Goal: Task Accomplishment & Management: Use online tool/utility

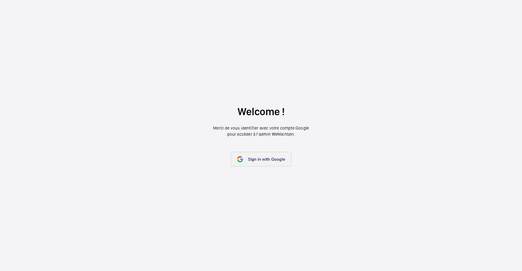
click at [269, 166] on link "Sign in with Google" at bounding box center [260, 159] width 61 height 15
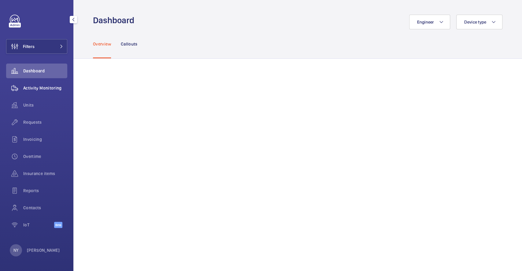
click at [53, 88] on span "Activity Monitoring" at bounding box center [45, 88] width 44 height 6
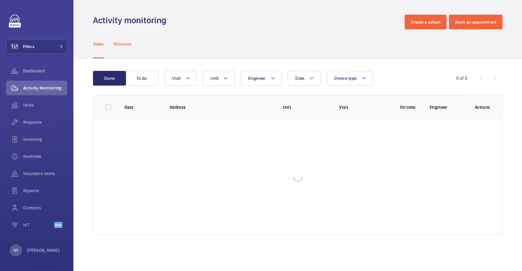
click at [122, 43] on p "Missions" at bounding box center [123, 44] width 18 height 6
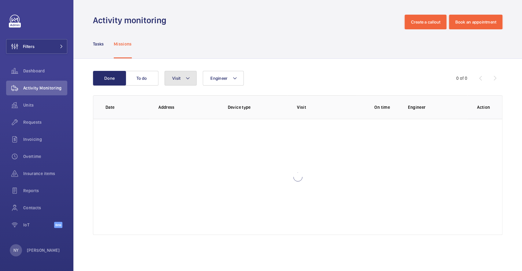
click at [175, 81] on button "Visit" at bounding box center [180, 78] width 32 height 15
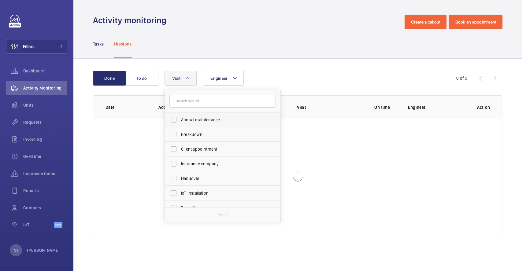
click at [191, 123] on label "Annual maintenance" at bounding box center [218, 119] width 106 height 15
click at [180, 123] on input "Annual maintenance" at bounding box center [173, 120] width 12 height 12
checkbox input "true"
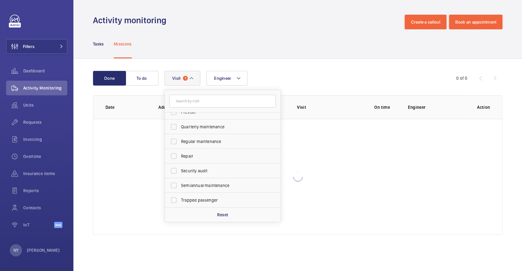
click at [191, 124] on span "Quarterly maintenance" at bounding box center [223, 127] width 84 height 6
click at [180, 123] on input "Quarterly maintenance" at bounding box center [173, 127] width 12 height 12
checkbox input "true"
click at [196, 145] on label "Regular maintenance" at bounding box center [218, 141] width 106 height 15
click at [180, 145] on input "Regular maintenance" at bounding box center [173, 141] width 12 height 12
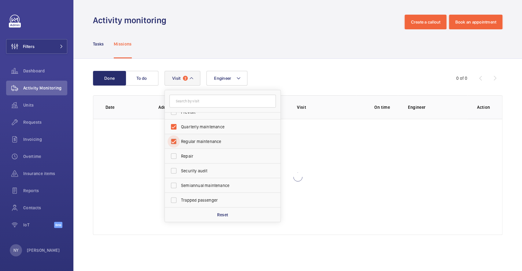
checkbox input "true"
click at [198, 186] on span "Semiannual maintenance" at bounding box center [223, 185] width 84 height 6
click at [180, 186] on input "Semiannual maintenance" at bounding box center [173, 185] width 12 height 12
checkbox input "true"
click at [292, 45] on div "Tasks Missions" at bounding box center [297, 43] width 409 height 29
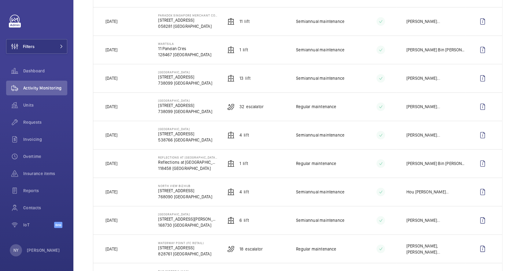
scroll to position [530, 0]
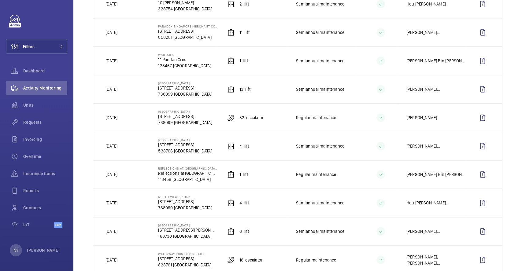
drag, startPoint x: 109, startPoint y: 114, endPoint x: 119, endPoint y: 114, distance: 9.8
click at [117, 115] on p "[DATE]" at bounding box center [111, 118] width 12 height 6
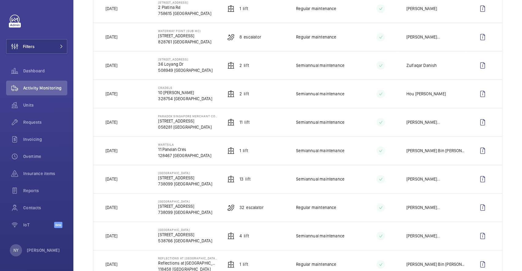
scroll to position [407, 0]
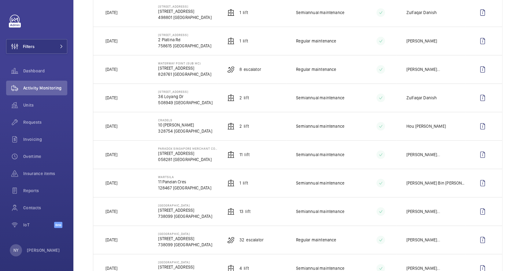
drag, startPoint x: 112, startPoint y: 155, endPoint x: 125, endPoint y: 155, distance: 12.5
click at [117, 155] on p "[DATE]" at bounding box center [111, 155] width 12 height 6
drag, startPoint x: 111, startPoint y: 68, endPoint x: 128, endPoint y: 70, distance: 17.5
click at [128, 69] on td "[DATE]" at bounding box center [120, 69] width 55 height 28
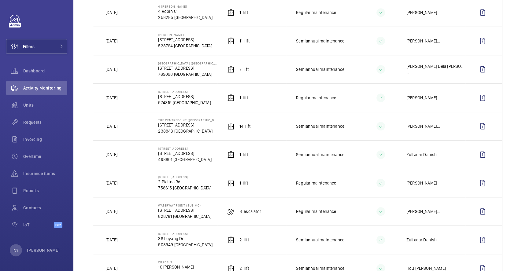
scroll to position [244, 0]
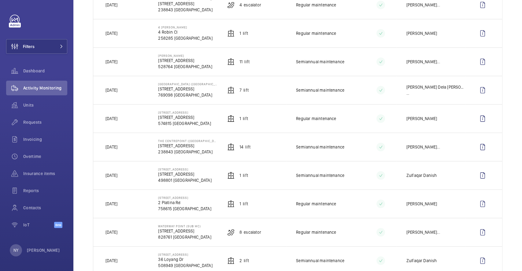
drag, startPoint x: 117, startPoint y: 147, endPoint x: 128, endPoint y: 147, distance: 11.0
click at [128, 147] on td "[DATE]" at bounding box center [120, 147] width 55 height 28
drag, startPoint x: 114, startPoint y: 87, endPoint x: 123, endPoint y: 86, distance: 8.9
click at [117, 87] on p "[DATE]" at bounding box center [111, 90] width 12 height 6
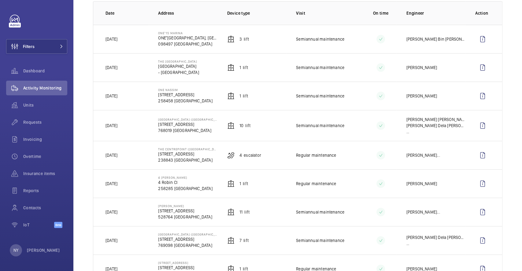
scroll to position [81, 0]
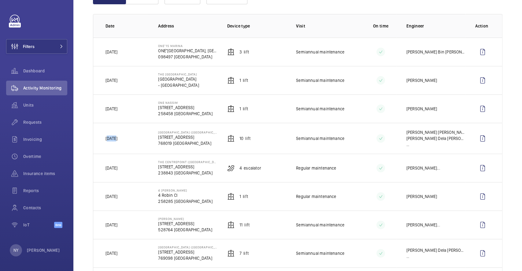
drag, startPoint x: 108, startPoint y: 137, endPoint x: 121, endPoint y: 137, distance: 12.8
click at [121, 137] on td "[DATE]" at bounding box center [120, 138] width 55 height 31
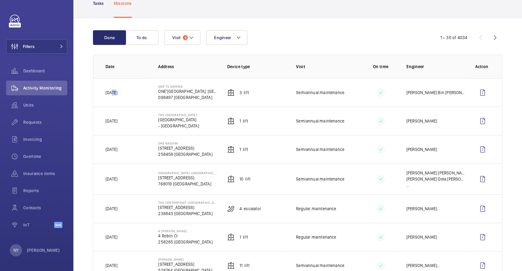
drag, startPoint x: 112, startPoint y: 92, endPoint x: 121, endPoint y: 92, distance: 9.5
click at [121, 92] on td "[DATE]" at bounding box center [120, 92] width 55 height 28
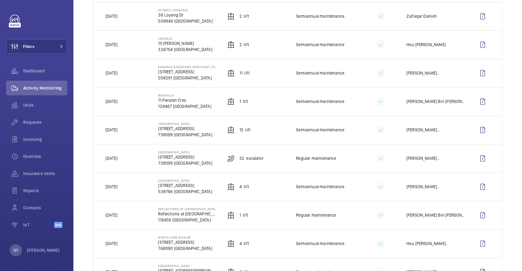
scroll to position [530, 0]
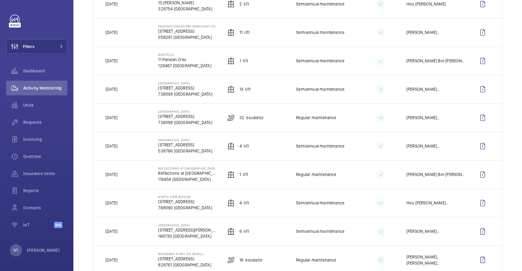
drag, startPoint x: 118, startPoint y: 175, endPoint x: 122, endPoint y: 175, distance: 4.0
click at [117, 175] on p "[DATE]" at bounding box center [111, 174] width 12 height 6
drag, startPoint x: 121, startPoint y: 118, endPoint x: 132, endPoint y: 118, distance: 11.0
click at [132, 118] on td "[DATE]" at bounding box center [120, 117] width 55 height 28
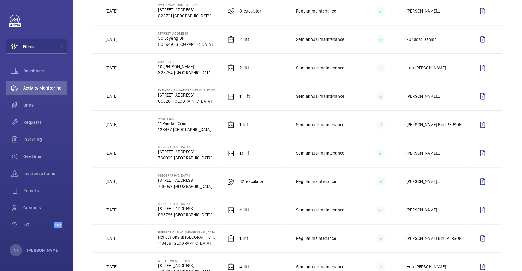
scroll to position [448, 0]
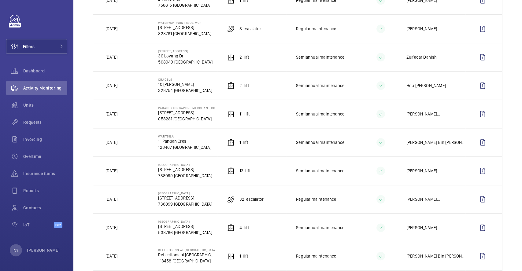
drag, startPoint x: 114, startPoint y: 143, endPoint x: 127, endPoint y: 143, distance: 12.2
click at [117, 143] on p "[DATE]" at bounding box center [111, 142] width 12 height 6
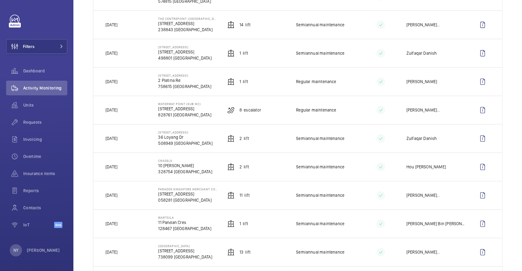
scroll to position [367, 0]
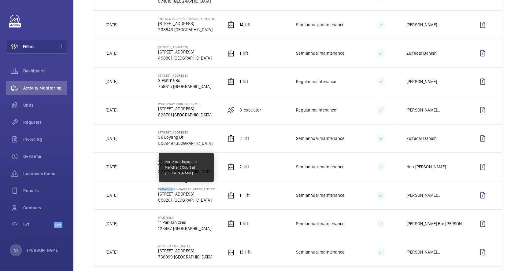
drag, startPoint x: 157, startPoint y: 186, endPoint x: 171, endPoint y: 186, distance: 13.8
click at [171, 187] on p "Paradox Singapore Merchant Court at [PERSON_NAME]" at bounding box center [187, 189] width 59 height 4
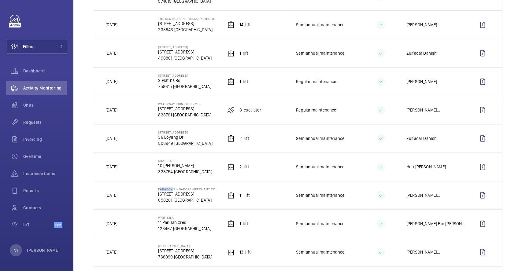
copy p "Paradox"
click at [46, 45] on button "Filters" at bounding box center [36, 46] width 61 height 15
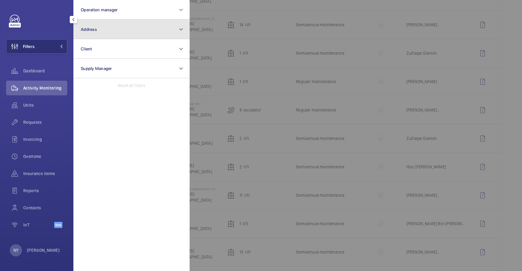
click at [117, 31] on button "Address" at bounding box center [131, 30] width 116 height 20
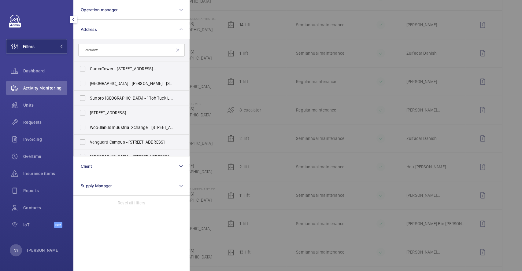
type input "Paradox"
click at [116, 67] on span "GuocoTower - 1 Wallich St, SINGAPORE -" at bounding box center [132, 69] width 84 height 6
click at [89, 67] on input "GuocoTower - 1 Wallich St, SINGAPORE -" at bounding box center [82, 69] width 12 height 12
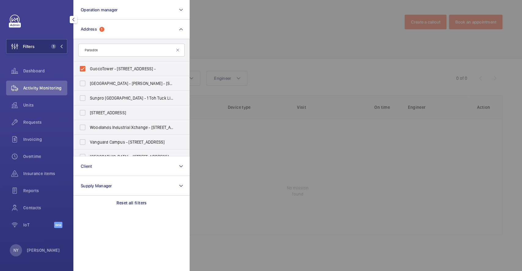
click at [116, 67] on span "GuocoTower - 1 Wallich St, SINGAPORE -" at bounding box center [132, 69] width 84 height 6
click at [89, 67] on input "GuocoTower - 1 Wallich St, SINGAPORE -" at bounding box center [82, 69] width 12 height 12
checkbox input "false"
click at [117, 51] on input "Paradox" at bounding box center [131, 50] width 106 height 13
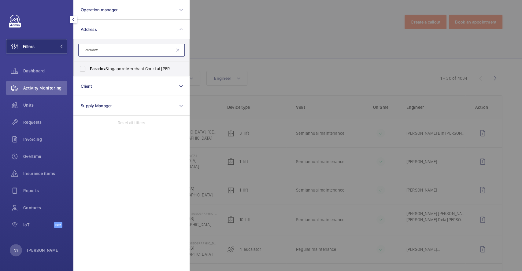
type input "Paradox"
click at [113, 72] on label "Paradox Singapore Merchant Court at Clarke Quay - 20 Merchant Rd, SINGAPORE 058…" at bounding box center [127, 68] width 106 height 15
click at [89, 72] on input "Paradox Singapore Merchant Court at Clarke Quay - 20 Merchant Rd, SINGAPORE 058…" at bounding box center [82, 69] width 12 height 12
checkbox input "true"
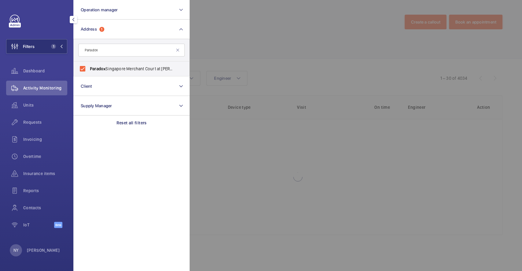
click at [271, 40] on div at bounding box center [450, 135] width 522 height 271
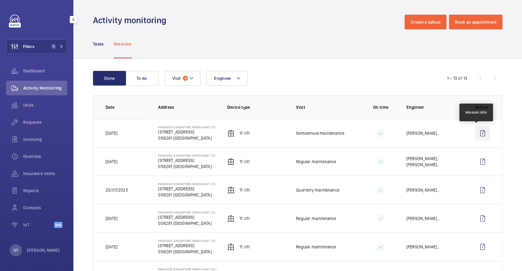
click at [479, 136] on wm-front-icon-button at bounding box center [482, 133] width 15 height 15
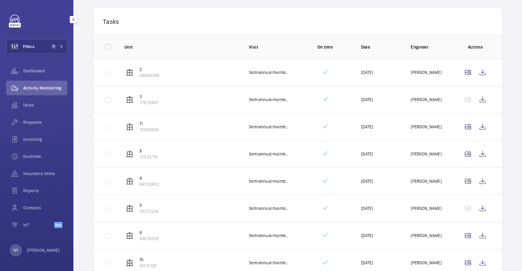
scroll to position [46, 0]
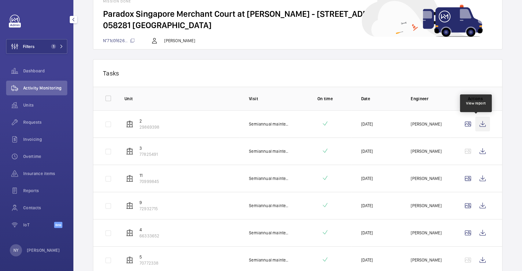
click at [477, 123] on wm-front-icon-button at bounding box center [482, 124] width 15 height 15
click at [475, 151] on wm-front-icon-button at bounding box center [482, 151] width 15 height 15
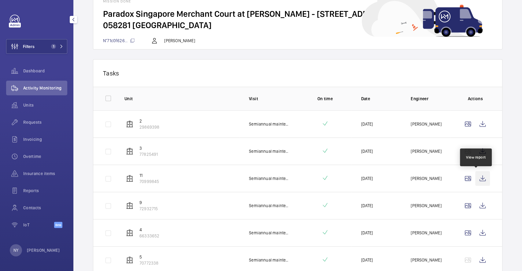
click at [478, 180] on wm-front-icon-button at bounding box center [482, 178] width 15 height 15
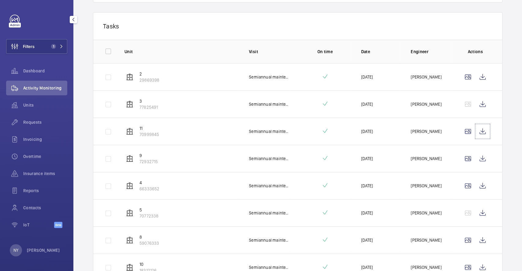
scroll to position [209, 0]
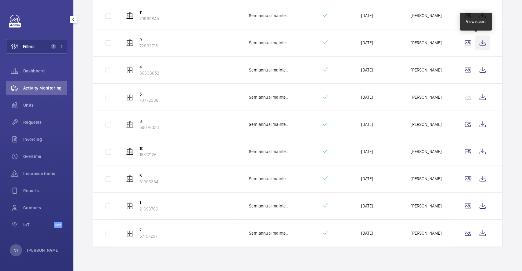
click at [479, 39] on wm-front-icon-button at bounding box center [482, 42] width 15 height 15
click at [480, 69] on wm-front-icon-button at bounding box center [482, 70] width 15 height 15
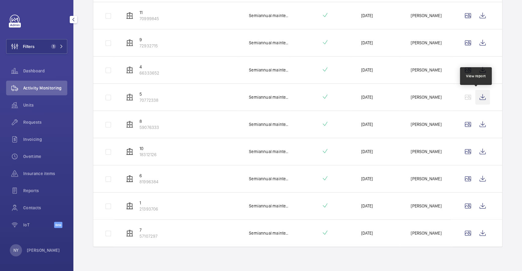
click at [476, 97] on wm-front-icon-button at bounding box center [482, 97] width 15 height 15
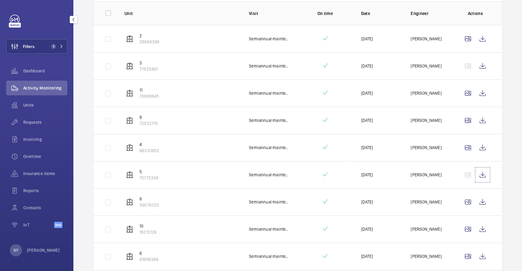
scroll to position [128, 0]
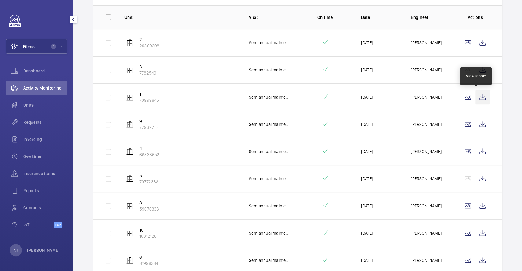
click at [476, 98] on wm-front-icon-button at bounding box center [482, 97] width 15 height 15
click at [475, 125] on wm-front-icon-button at bounding box center [482, 124] width 15 height 15
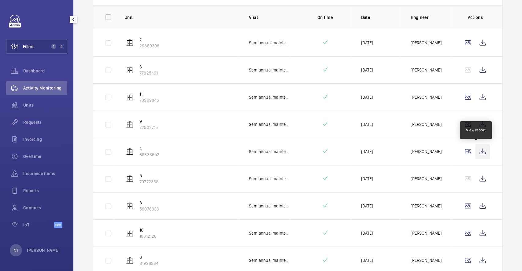
click at [475, 155] on wm-front-icon-button at bounding box center [482, 151] width 15 height 15
click at [478, 182] on wm-front-icon-button at bounding box center [482, 178] width 15 height 15
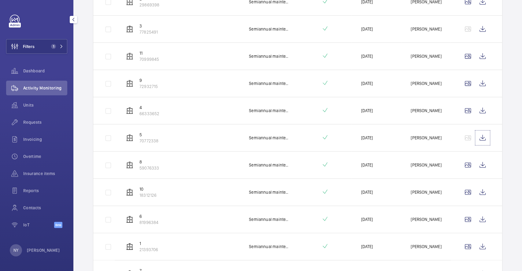
scroll to position [209, 0]
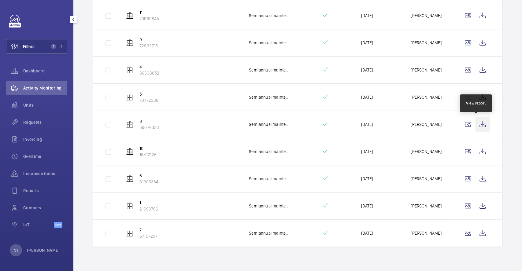
click at [478, 122] on wm-front-icon-button at bounding box center [482, 124] width 15 height 15
click at [476, 153] on wm-front-icon-button at bounding box center [482, 151] width 15 height 15
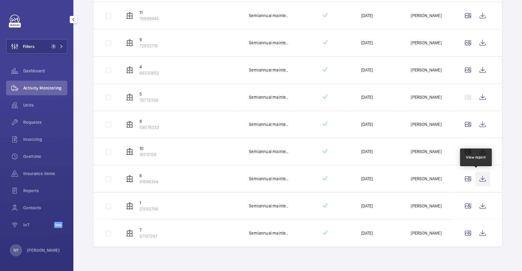
click at [478, 180] on wm-front-icon-button at bounding box center [482, 178] width 15 height 15
click at [476, 207] on wm-front-icon-button at bounding box center [482, 206] width 15 height 15
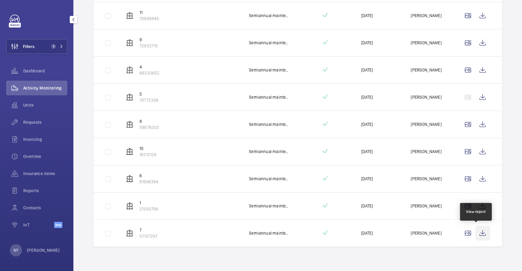
click at [477, 236] on wm-front-icon-button at bounding box center [482, 233] width 15 height 15
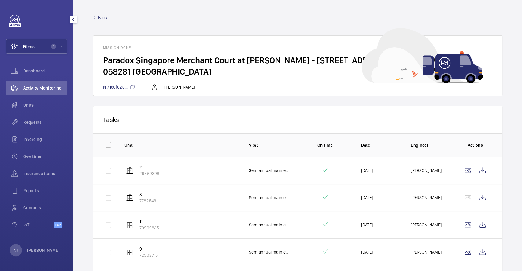
click at [101, 24] on div "Back Mission done Paradox Singapore Merchant Court at Clarke Quay - 20 Merchant…" at bounding box center [297, 55] width 409 height 81
click at [102, 21] on div "Back Mission done Paradox Singapore Merchant Court at Clarke Quay - 20 Merchant…" at bounding box center [297, 55] width 409 height 81
click at [101, 22] on div "Back Mission done Paradox Singapore Merchant Court at Clarke Quay - 20 Merchant…" at bounding box center [297, 55] width 409 height 81
click at [101, 19] on span "Back" at bounding box center [102, 18] width 9 height 6
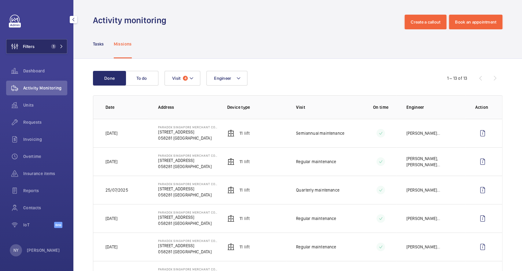
click at [30, 52] on span "Filters" at bounding box center [20, 46] width 28 height 15
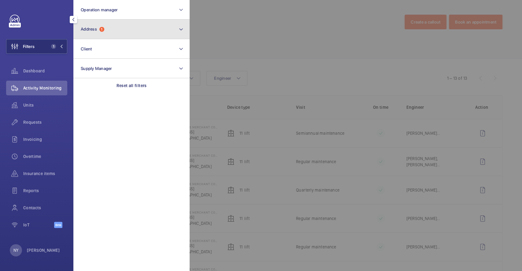
click at [117, 24] on button "Address 1" at bounding box center [131, 30] width 116 height 20
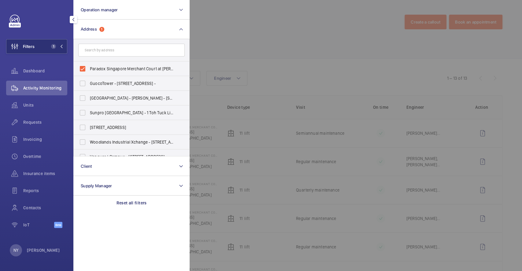
click at [99, 69] on span "Paradox Singapore Merchant Court at Clarke Quay - 20 Merchant Rd, SINGAPORE 058…" at bounding box center [132, 69] width 84 height 6
click at [89, 69] on input "Paradox Singapore Merchant Court at Clarke Quay - 20 Merchant Rd, SINGAPORE 058…" at bounding box center [82, 69] width 12 height 12
checkbox input "false"
click at [249, 52] on div at bounding box center [450, 135] width 522 height 271
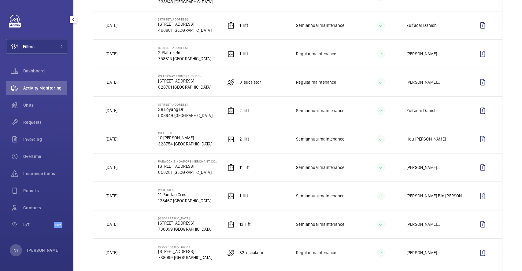
scroll to position [407, 0]
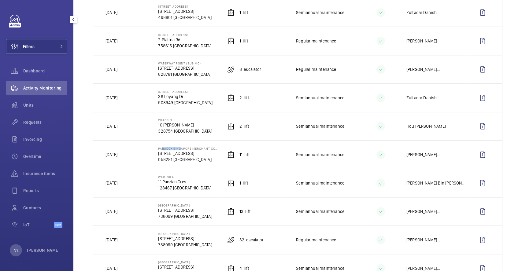
drag, startPoint x: 159, startPoint y: 148, endPoint x: 178, endPoint y: 141, distance: 20.2
click at [178, 141] on td "Paradox Singapore Merchant Court at Clarke Quay 20 Merchant Rd 058281 SINGAPORE" at bounding box center [182, 154] width 69 height 28
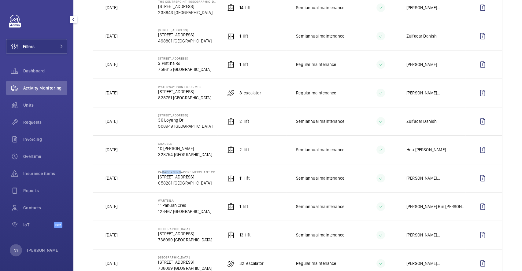
scroll to position [367, 0]
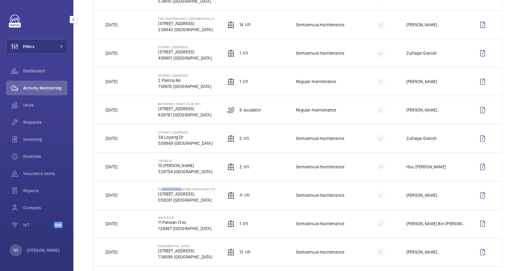
drag, startPoint x: 156, startPoint y: 159, endPoint x: 176, endPoint y: 158, distance: 19.6
click at [176, 158] on td "Cradels 10 Lor Limau 328754 SINGAPORE" at bounding box center [182, 166] width 69 height 28
copy p "Cradels"
click at [478, 167] on wm-front-icon-button at bounding box center [482, 167] width 15 height 15
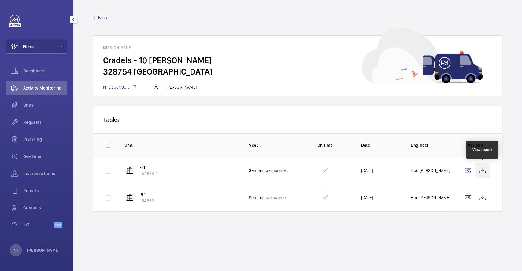
click at [484, 174] on wm-front-icon-button at bounding box center [482, 170] width 15 height 15
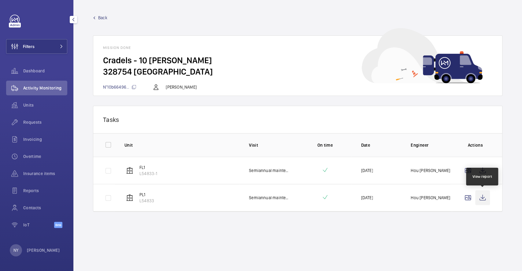
click at [482, 204] on wm-front-icon-button at bounding box center [482, 197] width 15 height 15
click at [105, 19] on span "Back" at bounding box center [102, 18] width 9 height 6
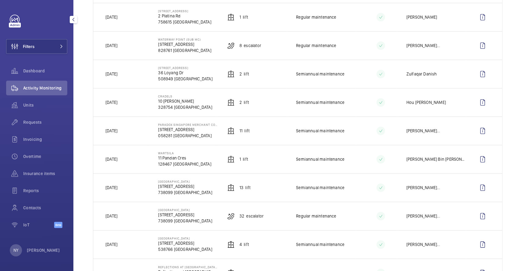
scroll to position [530, 0]
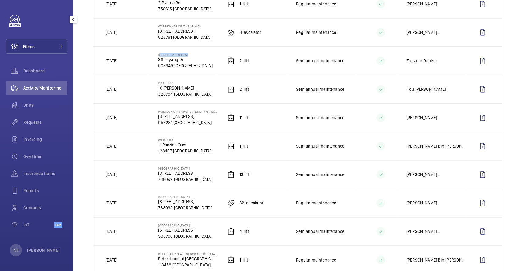
drag, startPoint x: 156, startPoint y: 53, endPoint x: 186, endPoint y: 53, distance: 29.3
click at [186, 53] on td "36 Loyang Drive 36 Loyang Dr 508949 SINGAPORE" at bounding box center [182, 60] width 69 height 28
copy p "[STREET_ADDRESS]"
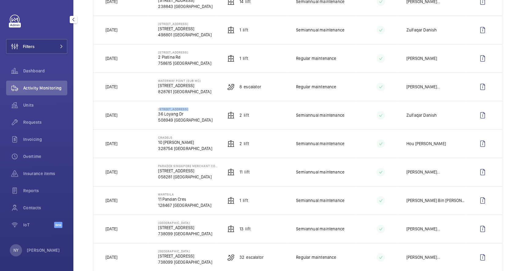
scroll to position [448, 0]
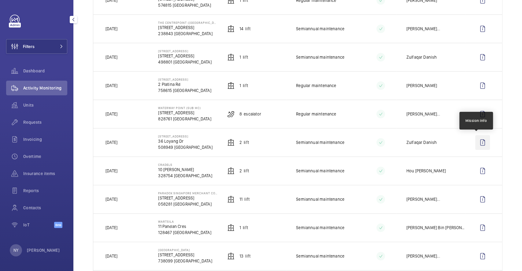
click at [477, 141] on wm-front-icon-button at bounding box center [482, 142] width 15 height 15
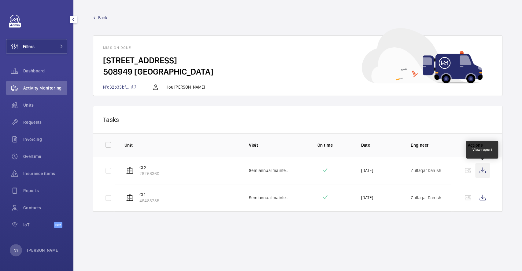
click at [481, 170] on wm-front-icon-button at bounding box center [482, 170] width 15 height 15
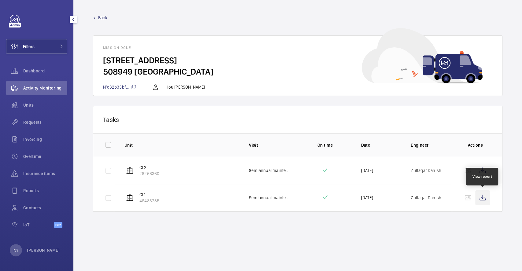
click at [482, 203] on wm-front-icon-button at bounding box center [482, 197] width 15 height 15
click at [99, 16] on span "Back" at bounding box center [102, 18] width 9 height 6
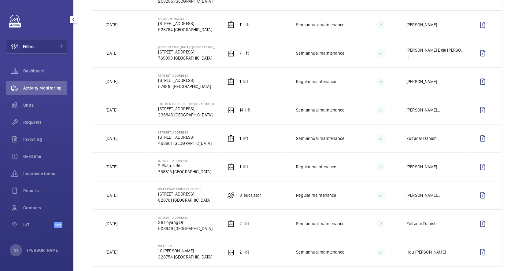
scroll to position [407, 0]
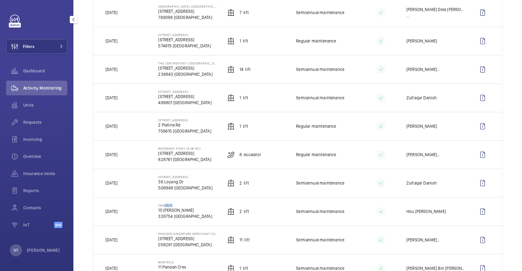
drag, startPoint x: 161, startPoint y: 205, endPoint x: 169, endPoint y: 205, distance: 8.0
click at [169, 205] on p "Cradels" at bounding box center [185, 206] width 54 height 4
drag, startPoint x: 171, startPoint y: 176, endPoint x: 180, endPoint y: 176, distance: 8.9
click at [180, 176] on p "[STREET_ADDRESS]" at bounding box center [185, 177] width 54 height 4
drag, startPoint x: 156, startPoint y: 146, endPoint x: 204, endPoint y: 146, distance: 47.4
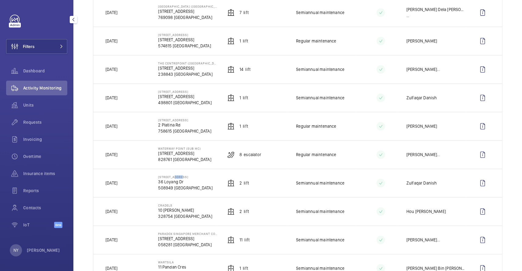
click at [204, 146] on td "Waterway Point (Sub MC) 83 Punggol Central 828761 SINGAPORE" at bounding box center [182, 154] width 69 height 28
copy p "Waterway Point (Sub MC)"
click at [44, 39] on div "Filters Dashboard Activity Monitoring Units Requests Invoicing Overtime Insuran…" at bounding box center [36, 125] width 61 height 220
click at [42, 44] on button "Filters" at bounding box center [36, 46] width 61 height 15
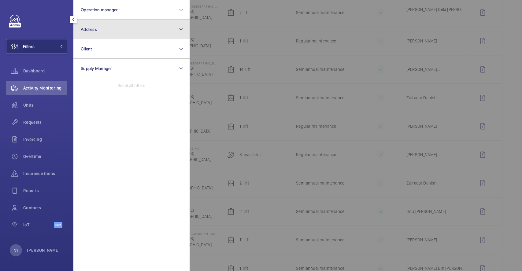
click at [100, 34] on button "Address" at bounding box center [131, 30] width 116 height 20
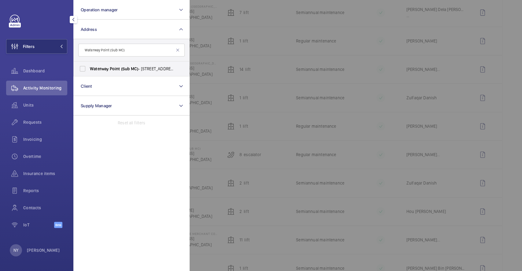
type input "Waterway Point (Sub MC)"
click at [126, 70] on span "(Sub" at bounding box center [125, 68] width 9 height 5
click at [89, 70] on input "Waterway Point (Sub MC) - 83 Punggol Central, SINGAPORE 828761" at bounding box center [82, 69] width 12 height 12
checkbox input "true"
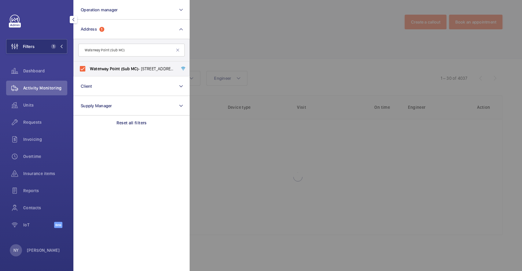
click at [251, 42] on div at bounding box center [450, 135] width 522 height 271
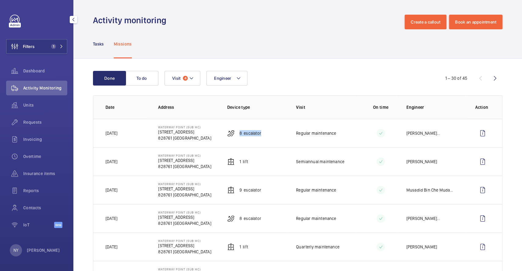
drag, startPoint x: 237, startPoint y: 136, endPoint x: 266, endPoint y: 133, distance: 29.1
click at [266, 133] on td "8 Escalator" at bounding box center [251, 133] width 69 height 28
copy p "8 Escalator"
click at [479, 129] on wm-front-icon-button at bounding box center [482, 133] width 15 height 15
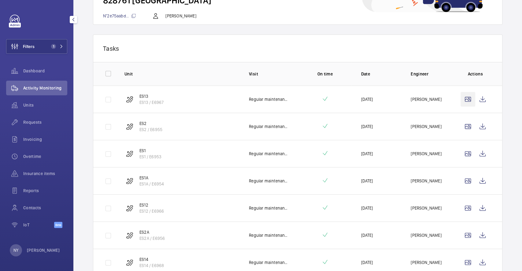
scroll to position [46, 0]
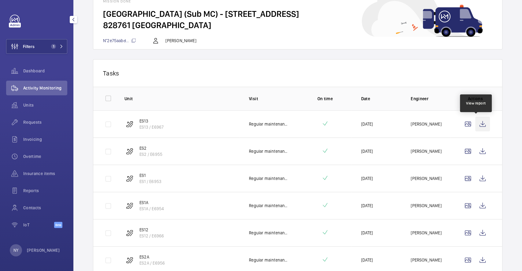
click at [479, 117] on wm-front-icon-button at bounding box center [482, 124] width 15 height 15
click at [476, 146] on wm-front-icon-button at bounding box center [482, 151] width 15 height 15
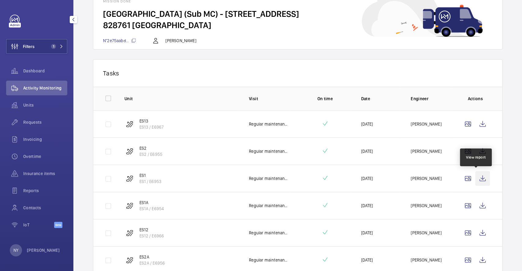
click at [475, 178] on wm-front-icon-button at bounding box center [482, 178] width 15 height 15
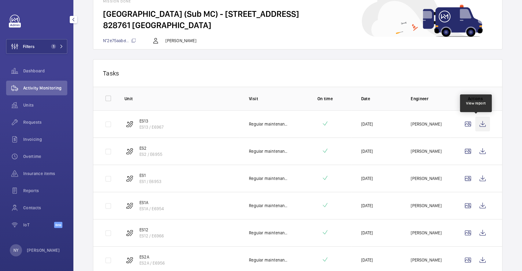
click at [475, 130] on wm-front-icon-button at bounding box center [482, 124] width 15 height 15
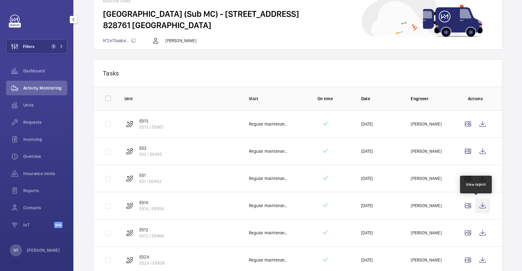
click at [482, 209] on wm-front-icon-button at bounding box center [482, 205] width 15 height 15
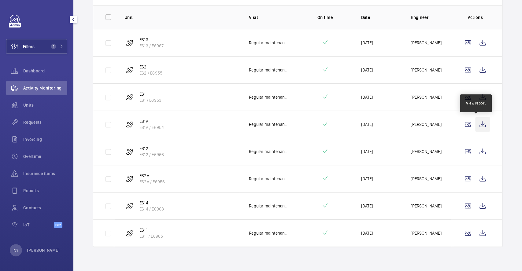
click at [475, 125] on wm-front-icon-button at bounding box center [482, 124] width 15 height 15
click at [475, 151] on wm-front-icon-button at bounding box center [482, 151] width 15 height 15
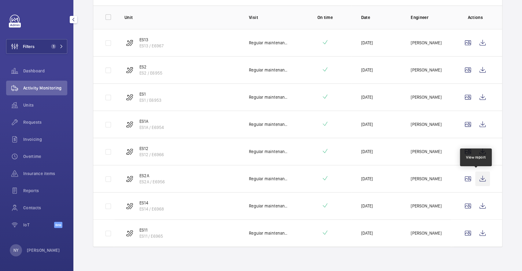
click at [476, 176] on wm-front-icon-button at bounding box center [482, 178] width 15 height 15
click at [475, 203] on wm-front-icon-button at bounding box center [482, 206] width 15 height 15
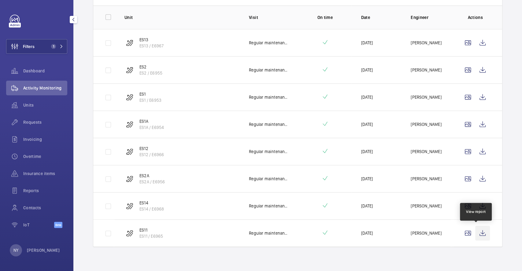
click at [475, 229] on wm-front-icon-button at bounding box center [482, 233] width 15 height 15
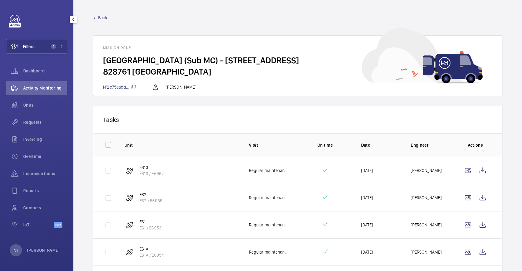
click at [98, 17] on span "Back" at bounding box center [102, 18] width 9 height 6
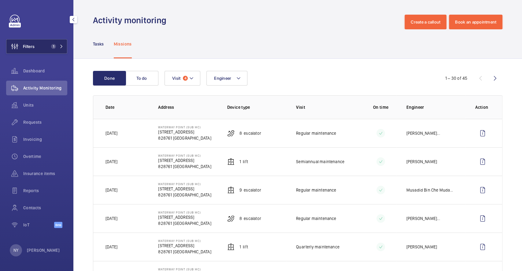
click at [36, 48] on button "Filters 1" at bounding box center [36, 46] width 61 height 15
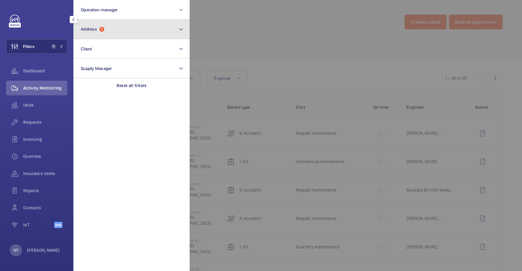
click at [127, 30] on button "Address 1" at bounding box center [131, 30] width 116 height 20
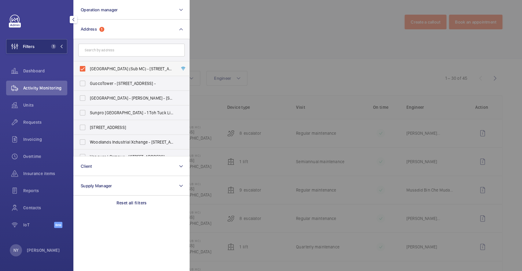
click at [117, 70] on span "Waterway Point (Sub MC) - 83 Punggol Central, SINGAPORE 828761" at bounding box center [132, 69] width 84 height 6
click at [89, 70] on input "Waterway Point (Sub MC) - 83 Punggol Central, SINGAPORE 828761" at bounding box center [82, 69] width 12 height 12
checkbox input "false"
click at [254, 48] on div at bounding box center [450, 135] width 522 height 271
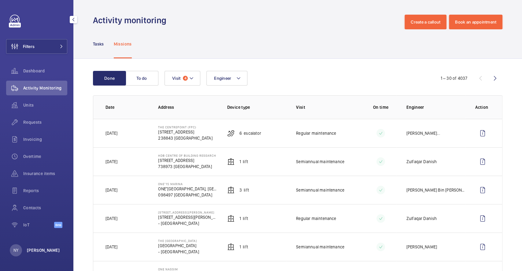
click at [40, 251] on p "[PERSON_NAME]" at bounding box center [43, 250] width 33 height 6
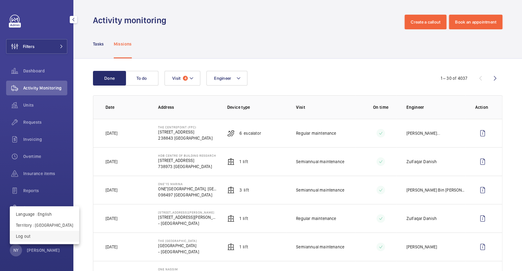
click at [43, 237] on p "Log out" at bounding box center [44, 236] width 57 height 6
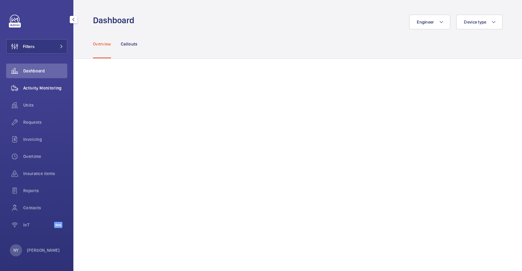
click at [31, 84] on div "Activity Monitoring" at bounding box center [36, 88] width 61 height 15
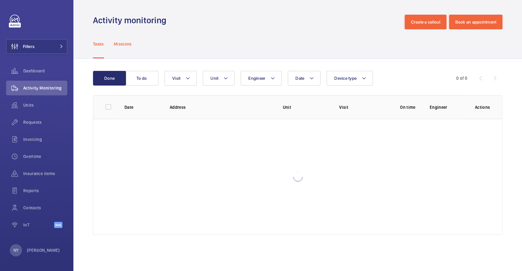
click at [123, 46] on p "Missions" at bounding box center [123, 44] width 18 height 6
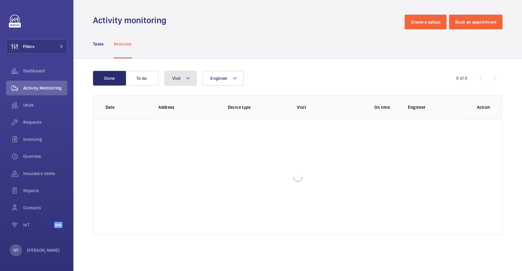
click at [185, 78] on button "Visit" at bounding box center [180, 78] width 32 height 15
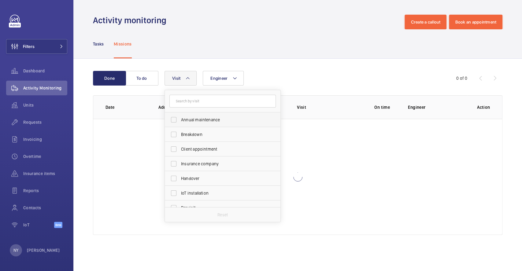
click at [186, 122] on span "Annual maintenance" at bounding box center [223, 120] width 84 height 6
click at [180, 122] on input "Annual maintenance" at bounding box center [173, 120] width 12 height 12
checkbox input "true"
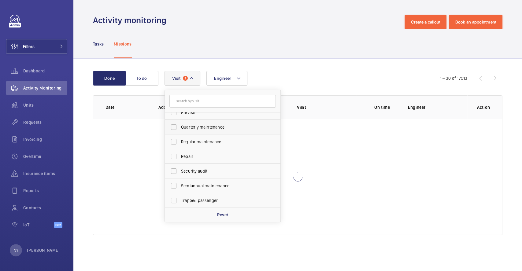
scroll to position [96, 0]
click at [187, 124] on span "Quarterly maintenance" at bounding box center [223, 127] width 84 height 6
click at [180, 124] on input "Quarterly maintenance" at bounding box center [173, 127] width 12 height 12
checkbox input "true"
click at [187, 138] on span "Regular maintenance" at bounding box center [223, 141] width 84 height 6
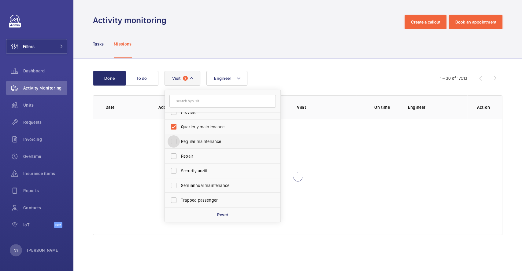
click at [180, 138] on input "Regular maintenance" at bounding box center [173, 141] width 12 height 12
checkbox input "true"
click at [198, 191] on label "Semiannual maintenance" at bounding box center [218, 185] width 106 height 15
click at [180, 191] on input "Semiannual maintenance" at bounding box center [173, 185] width 12 height 12
checkbox input "true"
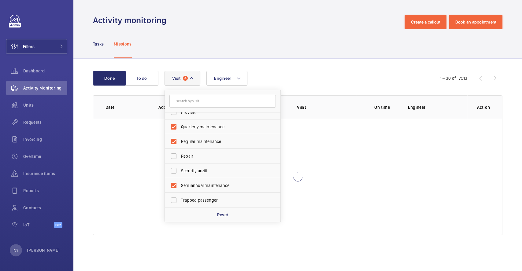
click at [280, 58] on div "Tasks Missions" at bounding box center [297, 43] width 409 height 29
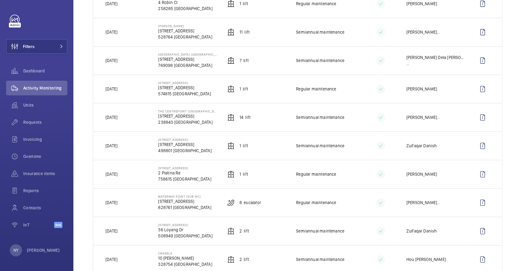
scroll to position [367, 0]
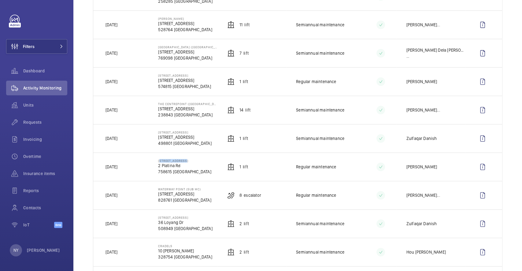
drag, startPoint x: 157, startPoint y: 158, endPoint x: 187, endPoint y: 158, distance: 30.3
click at [187, 159] on p "[STREET_ADDRESS]" at bounding box center [184, 161] width 53 height 4
copy p "[STREET_ADDRESS]"
click at [37, 48] on button "Filters" at bounding box center [36, 46] width 61 height 15
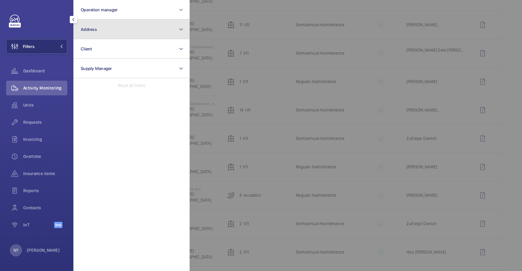
click at [108, 24] on button "Address" at bounding box center [131, 30] width 116 height 20
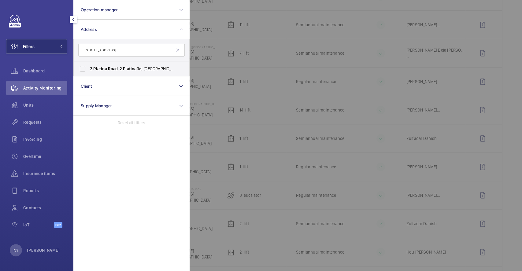
type input "[STREET_ADDRESS]"
click at [120, 75] on label "2 Platina Road - 2 Platina Rd, SINGAPORE 758615" at bounding box center [127, 68] width 106 height 15
click at [89, 75] on input "2 Platina Road - 2 Platina Rd, SINGAPORE 758615" at bounding box center [82, 69] width 12 height 12
checkbox input "true"
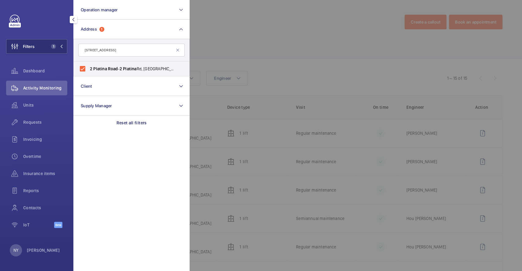
click at [249, 29] on div at bounding box center [450, 135] width 522 height 271
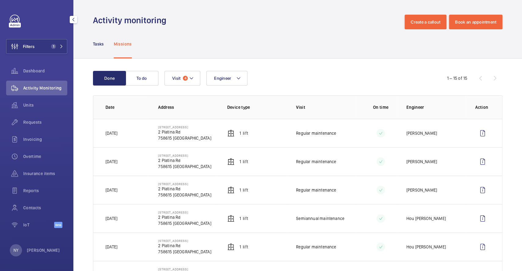
drag, startPoint x: 102, startPoint y: 130, endPoint x: 138, endPoint y: 130, distance: 36.7
click at [138, 130] on td "[DATE]" at bounding box center [120, 133] width 55 height 28
copy p "[DATE]"
click at [476, 136] on wm-front-icon-button at bounding box center [482, 133] width 15 height 15
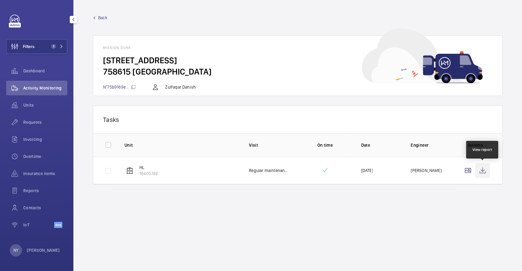
click at [478, 167] on wm-front-icon-button at bounding box center [482, 170] width 15 height 15
click at [97, 20] on link "Back" at bounding box center [297, 18] width 409 height 6
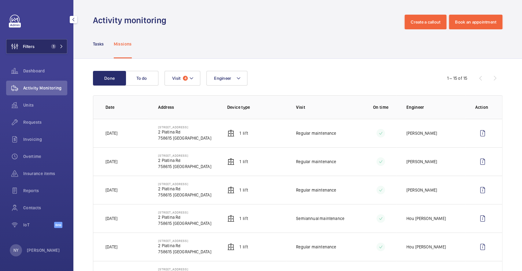
click at [28, 44] on span "Filters" at bounding box center [29, 46] width 12 height 6
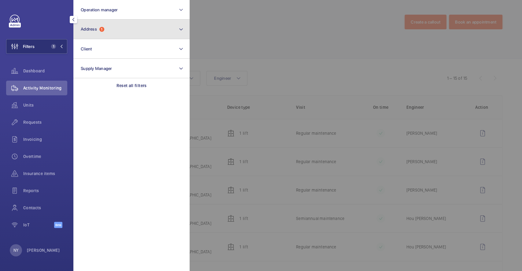
click at [102, 36] on button "Address 1" at bounding box center [131, 30] width 116 height 20
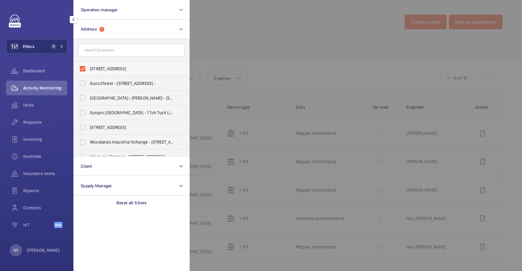
click at [105, 67] on span "2 Platina Road - 2 Platina Rd, SINGAPORE 758615" at bounding box center [132, 69] width 84 height 6
click at [89, 67] on input "2 Platina Road - 2 Platina Rd, SINGAPORE 758615" at bounding box center [82, 69] width 12 height 12
checkbox input "false"
click at [291, 34] on div at bounding box center [450, 135] width 522 height 271
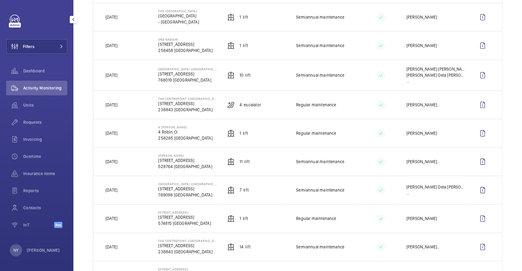
scroll to position [163, 0]
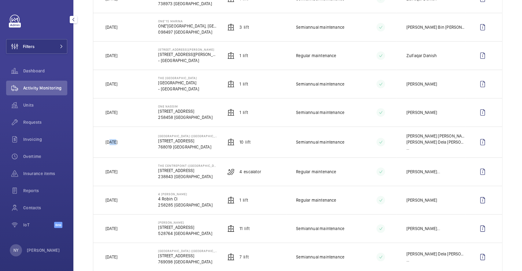
drag, startPoint x: 109, startPoint y: 145, endPoint x: 125, endPoint y: 140, distance: 16.1
click at [125, 140] on td "[DATE]" at bounding box center [120, 142] width 55 height 31
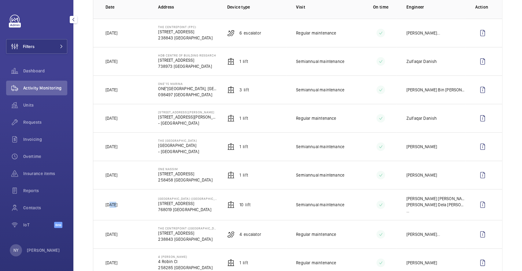
scroll to position [81, 0]
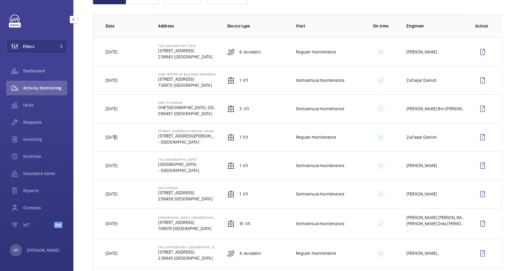
drag, startPoint x: 114, startPoint y: 138, endPoint x: 119, endPoint y: 138, distance: 5.2
click at [119, 138] on td "[DATE]" at bounding box center [120, 137] width 55 height 28
drag, startPoint x: 109, startPoint y: 50, endPoint x: 117, endPoint y: 50, distance: 7.3
click at [117, 50] on td "[DATE]" at bounding box center [120, 52] width 55 height 28
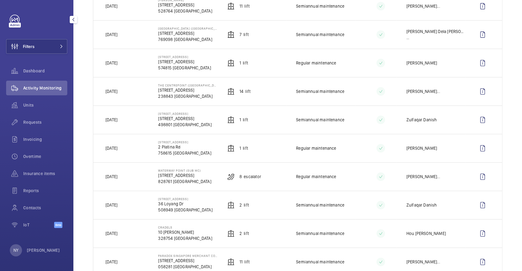
scroll to position [367, 0]
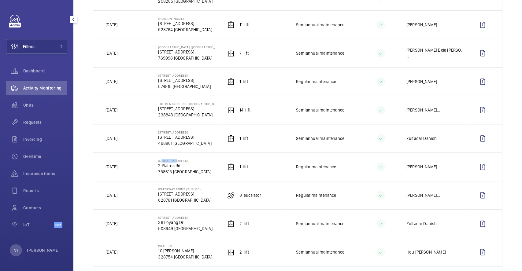
drag, startPoint x: 159, startPoint y: 159, endPoint x: 172, endPoint y: 158, distance: 13.2
click at [172, 159] on p "[STREET_ADDRESS]" at bounding box center [184, 161] width 53 height 4
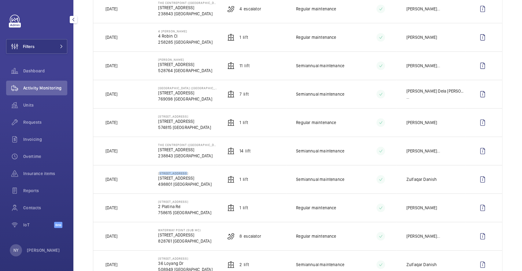
drag, startPoint x: 157, startPoint y: 172, endPoint x: 186, endPoint y: 172, distance: 28.4
click at [186, 172] on p "[STREET_ADDRESS]" at bounding box center [184, 173] width 53 height 4
copy p "[STREET_ADDRESS]"
click at [42, 44] on button "Filters" at bounding box center [36, 46] width 61 height 15
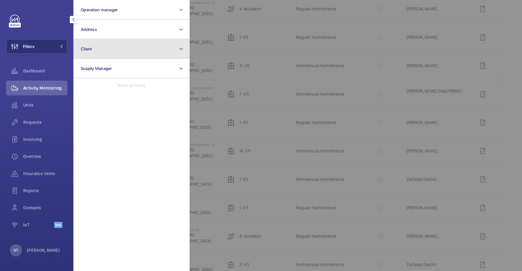
click at [133, 50] on button "Client" at bounding box center [131, 49] width 116 height 20
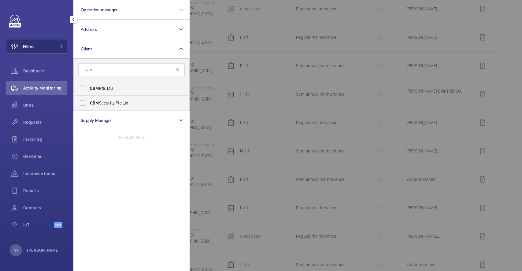
type input "cbm"
click at [131, 84] on label "CBM Pte. Ltd." at bounding box center [127, 88] width 106 height 15
click at [89, 84] on input "CBM Pte. Ltd." at bounding box center [82, 88] width 12 height 12
checkbox input "true"
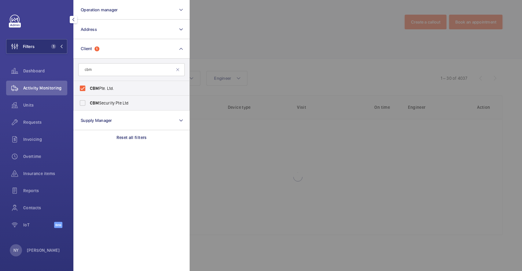
click at [273, 42] on div at bounding box center [450, 135] width 522 height 271
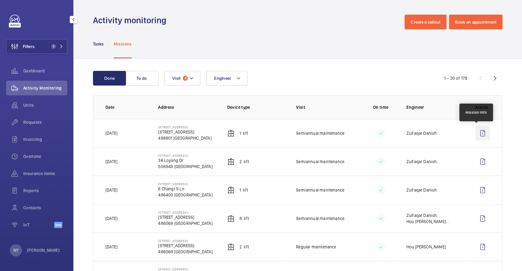
click at [478, 132] on wm-front-icon-button at bounding box center [482, 133] width 15 height 15
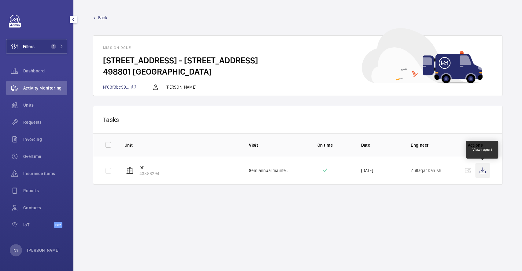
click at [484, 168] on wm-front-icon-button at bounding box center [482, 170] width 15 height 15
click at [101, 17] on span "Back" at bounding box center [102, 18] width 9 height 6
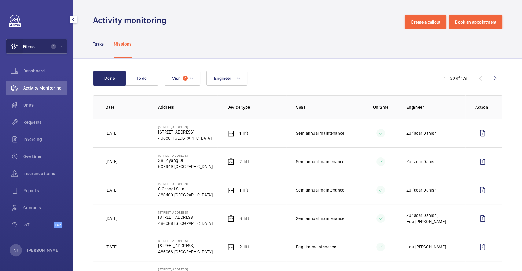
click at [22, 46] on wm-front-icon-button at bounding box center [14, 46] width 17 height 15
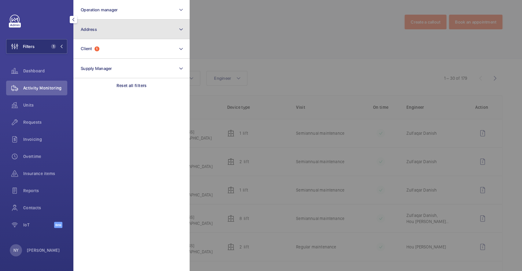
click at [117, 24] on button "Address" at bounding box center [131, 30] width 116 height 20
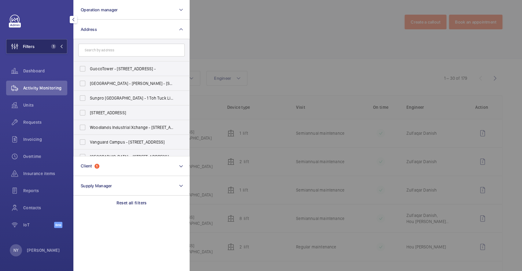
click at [30, 48] on span "Filters" at bounding box center [29, 46] width 12 height 6
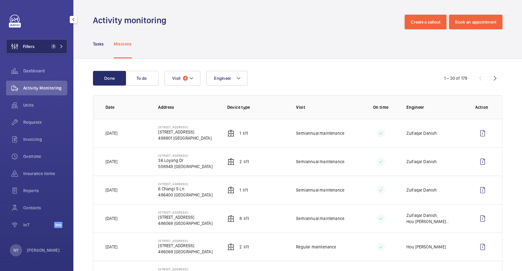
click at [31, 48] on span "Filters" at bounding box center [29, 46] width 12 height 6
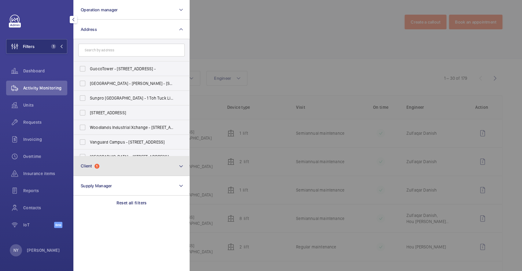
click at [126, 165] on button "Client 1" at bounding box center [131, 166] width 116 height 20
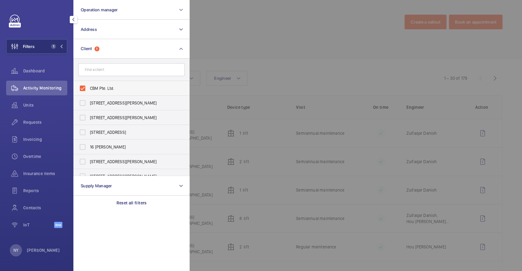
click at [120, 84] on label "CBM Pte. Ltd." at bounding box center [127, 88] width 106 height 15
click at [89, 84] on input "CBM Pte. Ltd." at bounding box center [82, 88] width 12 height 12
checkbox input "false"
click at [276, 50] on div at bounding box center [450, 135] width 522 height 271
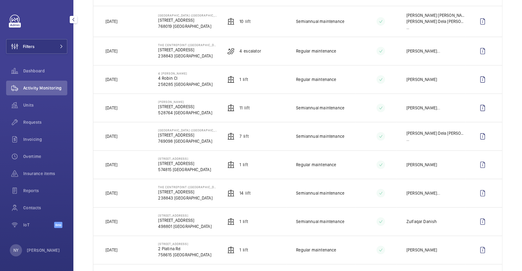
scroll to position [285, 0]
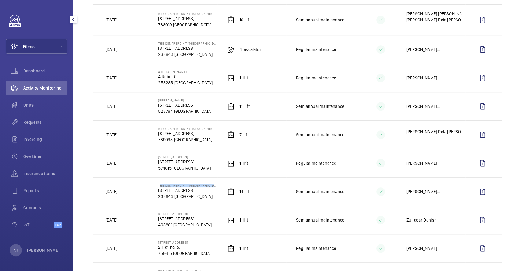
drag, startPoint x: 156, startPoint y: 184, endPoint x: 213, endPoint y: 183, distance: 56.2
click at [213, 183] on td "The Centrepoint (Main Building) 176 Orchard Rd 238843 SINGAPORE" at bounding box center [182, 191] width 69 height 28
copy p "The Centrepoint ([GEOGRAPHIC_DATA])"
click at [47, 46] on button "Filters" at bounding box center [36, 46] width 61 height 15
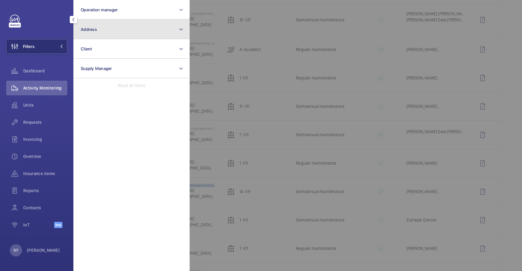
click at [97, 33] on button "Address" at bounding box center [131, 30] width 116 height 20
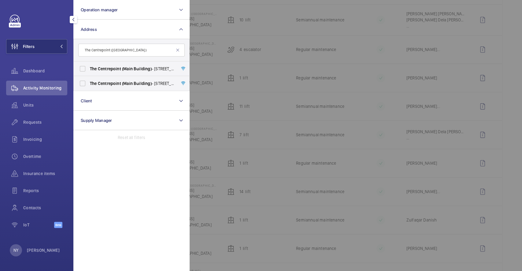
type input "The Centrepoint ([GEOGRAPHIC_DATA])"
click at [113, 67] on span "Centrepoint" at bounding box center [109, 68] width 23 height 5
click at [89, 67] on input "The Centrepoint (Main Building) - 176A Orchard Rd, SINGAPORE 238844" at bounding box center [82, 69] width 12 height 12
checkbox input "true"
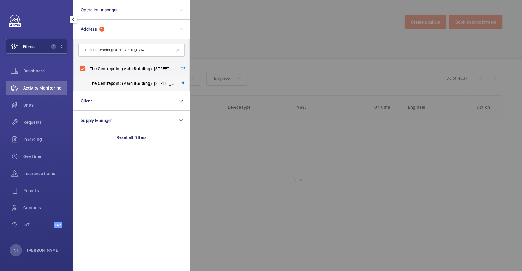
click at [113, 84] on span "Centrepoint" at bounding box center [109, 83] width 23 height 5
click at [89, 84] on input "The Centrepoint (Main Building) - 176 Orchard Rd, SINGAPORE 238843" at bounding box center [82, 83] width 12 height 12
checkbox input "true"
click at [247, 52] on div at bounding box center [450, 135] width 522 height 271
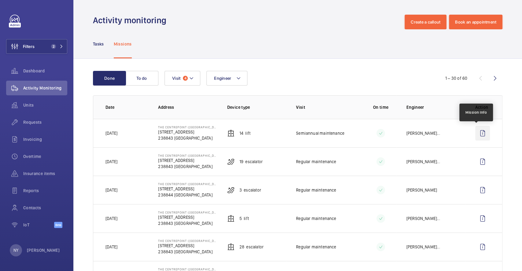
click at [476, 132] on wm-front-icon-button at bounding box center [482, 133] width 15 height 15
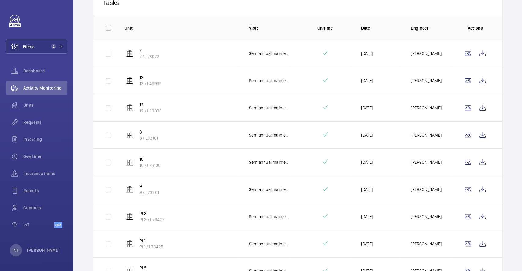
scroll to position [81, 0]
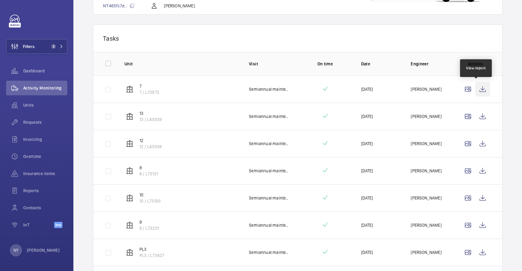
click at [479, 92] on wm-front-icon-button at bounding box center [482, 89] width 15 height 15
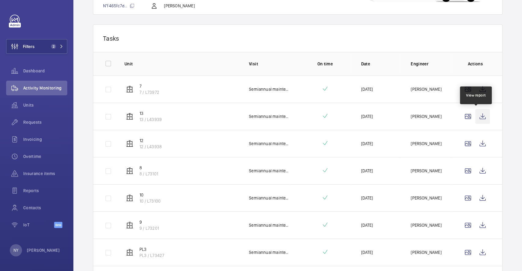
click at [475, 118] on wm-front-icon-button at bounding box center [482, 116] width 15 height 15
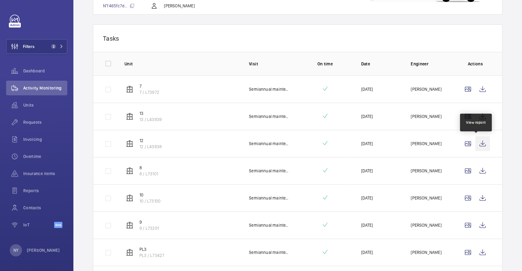
click at [476, 138] on wm-front-icon-button at bounding box center [482, 143] width 15 height 15
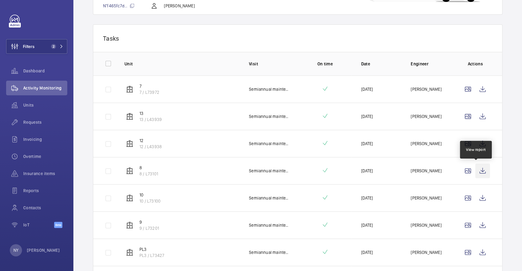
click at [475, 164] on wm-front-icon-button at bounding box center [482, 170] width 15 height 15
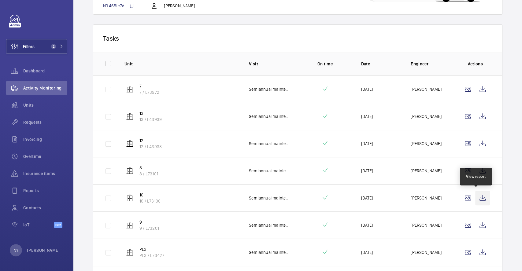
click at [478, 199] on wm-front-icon-button at bounding box center [482, 198] width 15 height 15
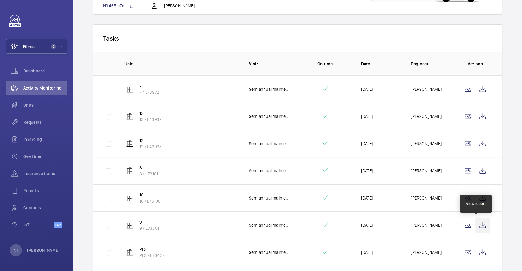
click at [475, 226] on wm-front-icon-button at bounding box center [482, 225] width 15 height 15
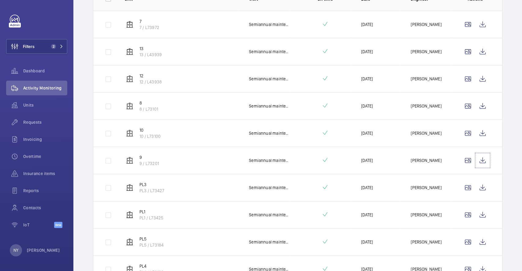
scroll to position [244, 0]
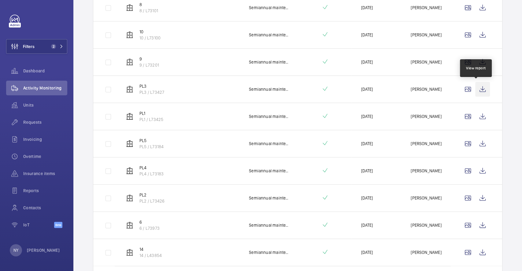
click at [478, 88] on wm-front-icon-button at bounding box center [482, 89] width 15 height 15
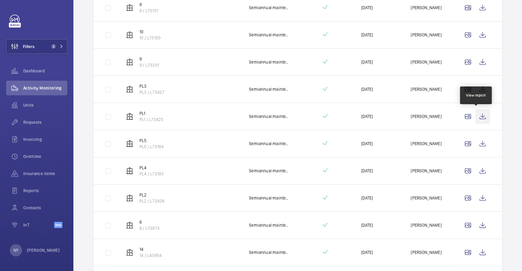
click at [475, 116] on wm-front-icon-button at bounding box center [482, 116] width 15 height 15
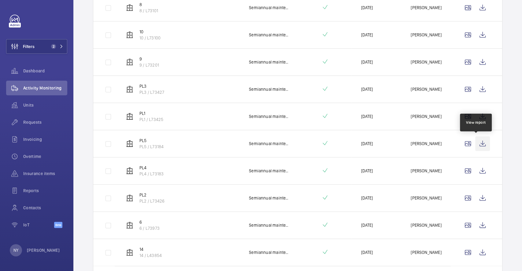
click at [475, 143] on wm-front-icon-button at bounding box center [482, 143] width 15 height 15
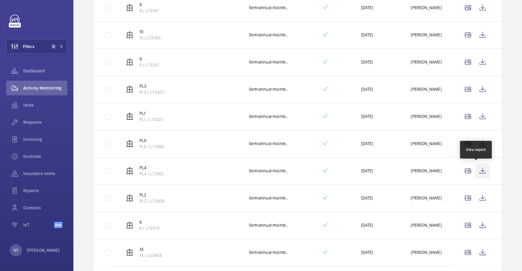
click at [478, 174] on wm-front-icon-button at bounding box center [482, 170] width 15 height 15
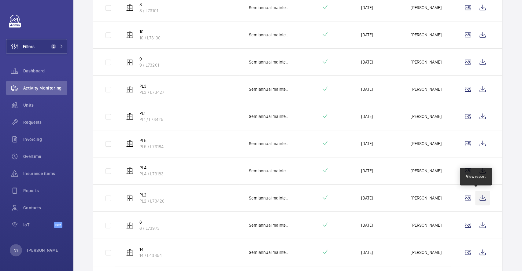
click at [475, 198] on wm-front-icon-button at bounding box center [482, 198] width 15 height 15
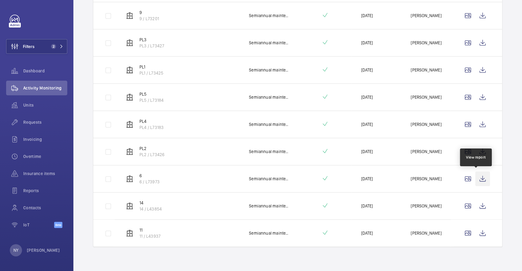
click at [475, 181] on wm-front-icon-button at bounding box center [482, 178] width 15 height 15
click at [475, 207] on wm-front-icon-button at bounding box center [482, 206] width 15 height 15
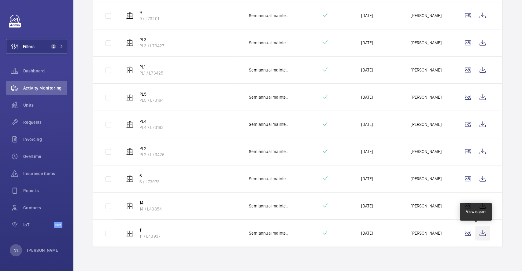
click at [475, 230] on wm-front-icon-button at bounding box center [482, 233] width 15 height 15
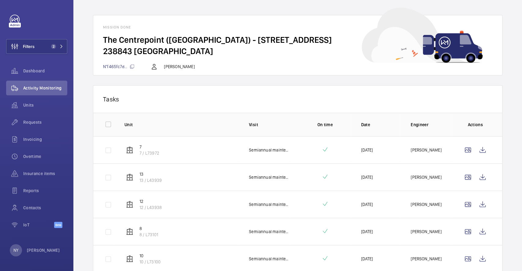
scroll to position [0, 0]
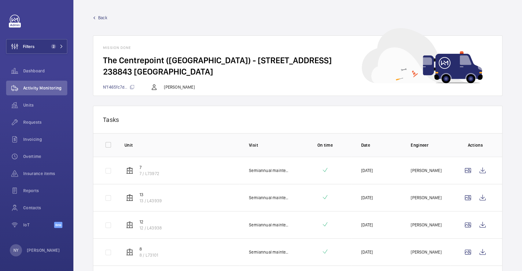
click at [97, 18] on link "Back" at bounding box center [297, 18] width 409 height 6
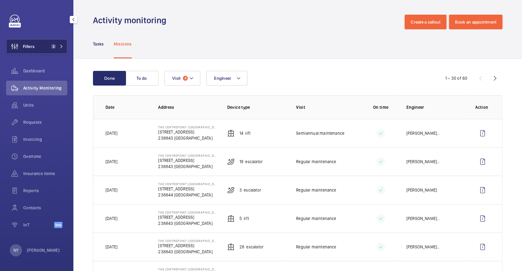
click at [34, 50] on span "Filters" at bounding box center [20, 46] width 28 height 15
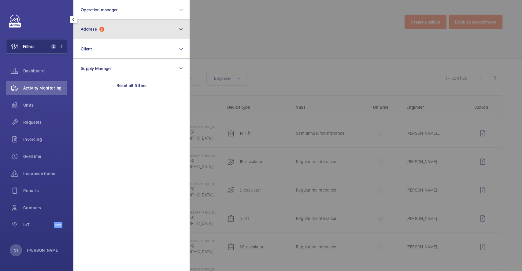
click at [105, 21] on button "Address 2" at bounding box center [131, 30] width 116 height 20
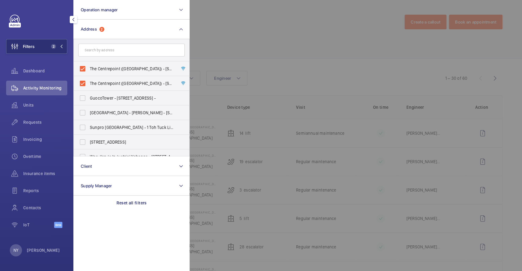
click at [105, 68] on span "The Centrepoint (Main Building) - 176A Orchard Rd, SINGAPORE 238844" at bounding box center [132, 69] width 84 height 6
click at [89, 68] on input "The Centrepoint (Main Building) - 176A Orchard Rd, SINGAPORE 238844" at bounding box center [82, 69] width 12 height 12
checkbox input "false"
click at [102, 80] on label "The Centrepoint (Main Building) - 176 Orchard Rd, SINGAPORE 238843" at bounding box center [127, 83] width 106 height 15
click at [89, 80] on input "The Centrepoint (Main Building) - 176 Orchard Rd, SINGAPORE 238843" at bounding box center [82, 83] width 12 height 12
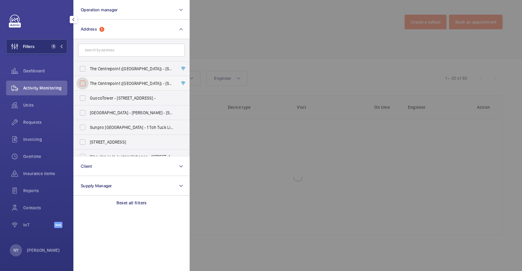
checkbox input "false"
click at [243, 40] on div at bounding box center [450, 135] width 522 height 271
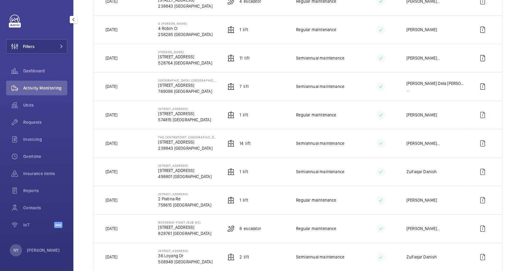
scroll to position [326, 0]
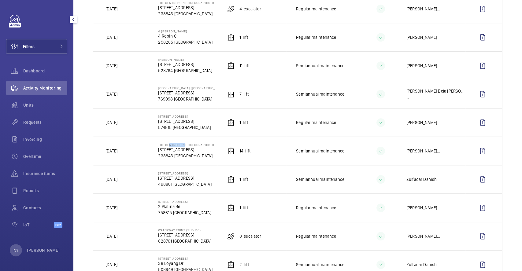
drag, startPoint x: 166, startPoint y: 143, endPoint x: 182, endPoint y: 145, distance: 15.7
click at [182, 145] on p "The Centrepoint ([GEOGRAPHIC_DATA])" at bounding box center [187, 145] width 59 height 4
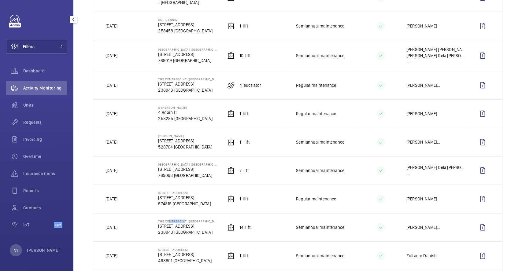
scroll to position [244, 0]
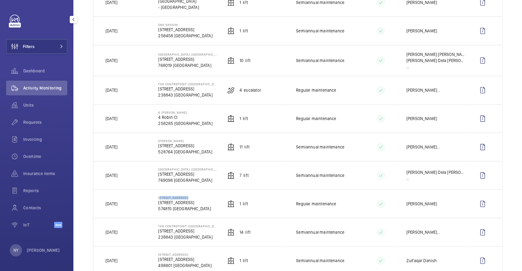
drag, startPoint x: 156, startPoint y: 197, endPoint x: 189, endPoint y: 197, distance: 32.1
click at [189, 197] on td "49 thomson hill 49 Thomson Hill 574815 SINGAPORE" at bounding box center [182, 203] width 69 height 28
copy p "[STREET_ADDRESS]"
click at [30, 40] on span "Filters" at bounding box center [20, 46] width 28 height 15
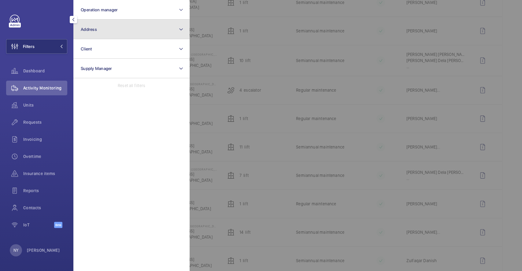
click at [125, 35] on button "Address" at bounding box center [131, 30] width 116 height 20
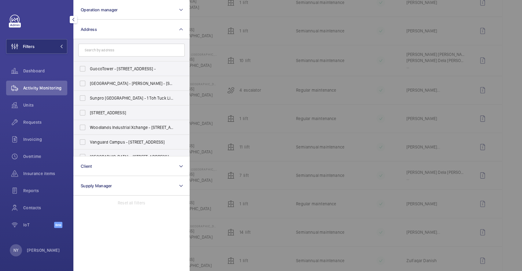
type input "v"
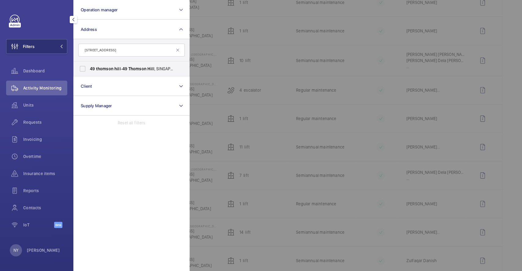
type input "[STREET_ADDRESS]"
click at [112, 69] on span "thomson" at bounding box center [104, 68] width 17 height 5
click at [89, 69] on input "49 thomson hill - 49 Thomson Hill , SINGAPORE 574815" at bounding box center [82, 69] width 12 height 12
checkbox input "true"
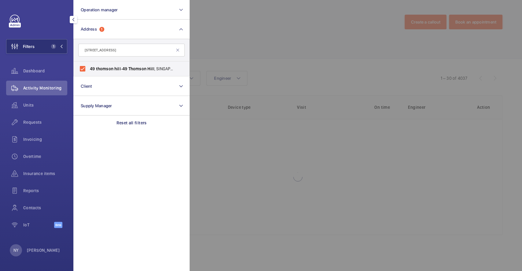
click at [347, 42] on div at bounding box center [450, 135] width 522 height 271
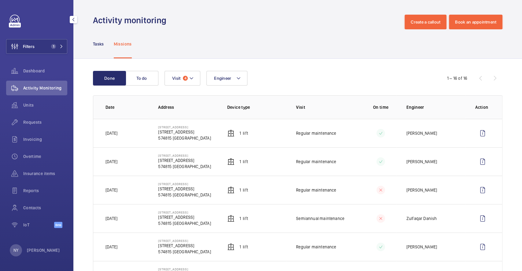
drag, startPoint x: 105, startPoint y: 133, endPoint x: 142, endPoint y: 130, distance: 37.2
click at [142, 130] on td "[DATE]" at bounding box center [120, 133] width 55 height 28
copy p "[DATE]"
click at [479, 133] on wm-front-icon-button at bounding box center [482, 133] width 15 height 15
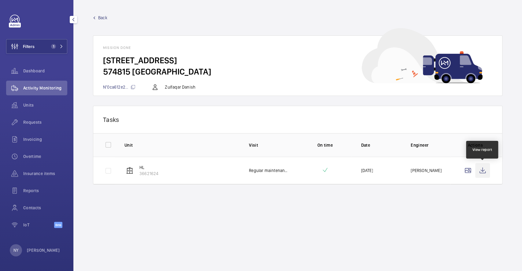
click at [481, 171] on wm-front-icon-button at bounding box center [482, 170] width 15 height 15
click at [101, 17] on span "Back" at bounding box center [102, 18] width 9 height 6
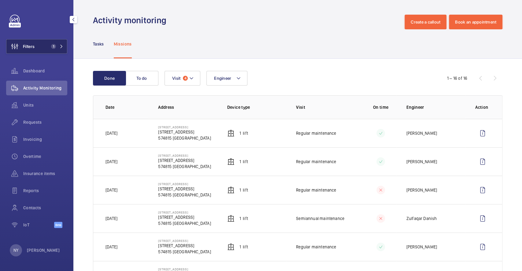
click at [34, 46] on span "Filters" at bounding box center [29, 46] width 12 height 6
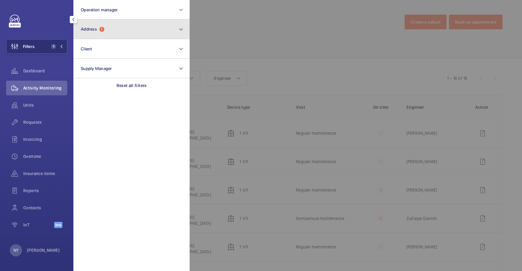
click at [108, 33] on button "Address 1" at bounding box center [131, 30] width 116 height 20
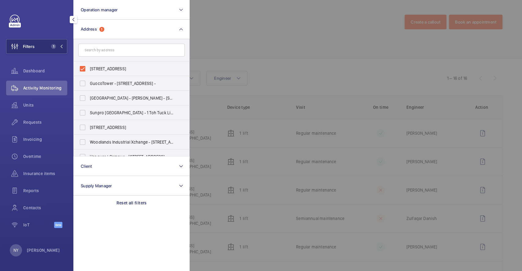
click at [103, 65] on label "49 thomson hill - 49 Thomson Hill, SINGAPORE 574815" at bounding box center [127, 68] width 106 height 15
click at [89, 65] on input "49 thomson hill - 49 Thomson Hill, SINGAPORE 574815" at bounding box center [82, 69] width 12 height 12
checkbox input "false"
click at [257, 46] on div at bounding box center [450, 135] width 522 height 271
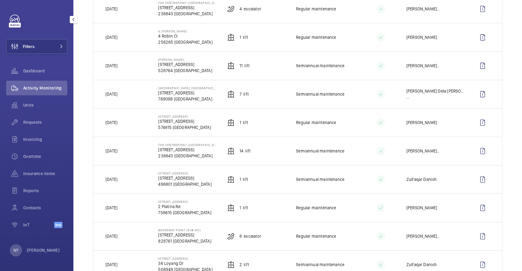
scroll to position [285, 0]
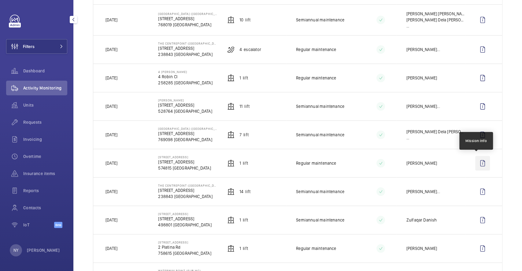
click at [479, 163] on wm-front-icon-button at bounding box center [482, 163] width 15 height 15
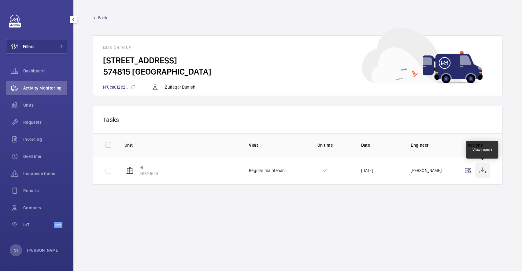
click at [485, 171] on wm-front-icon-button at bounding box center [482, 170] width 15 height 15
click at [102, 19] on span "Back" at bounding box center [102, 18] width 9 height 6
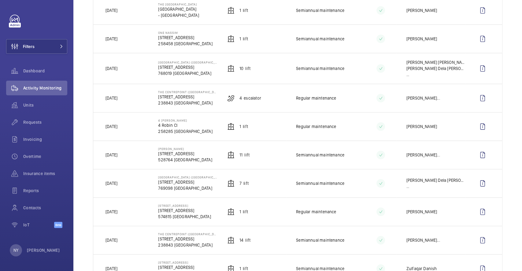
scroll to position [285, 0]
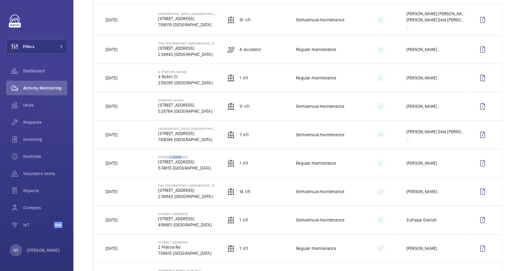
drag, startPoint x: 166, startPoint y: 156, endPoint x: 179, endPoint y: 154, distance: 13.0
click at [179, 155] on p "[STREET_ADDRESS]" at bounding box center [184, 157] width 53 height 4
drag, startPoint x: 157, startPoint y: 127, endPoint x: 218, endPoint y: 126, distance: 60.8
click at [0, 0] on tr "26/09/2025 Northpoint City (North Wing) 930 Yishun Ave 2 769098 SINGAPORE 7 Lif…" at bounding box center [0, 0] width 0 height 0
copy div "Northpoint City (North Wing) 930 Yishun Ave 2 769098 SINGAPORE"
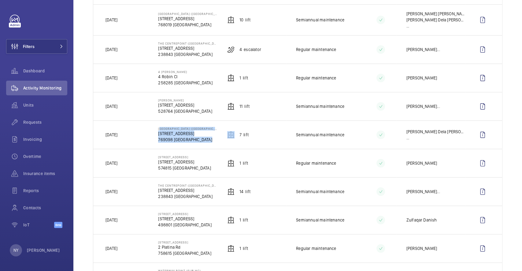
click at [166, 130] on p "[STREET_ADDRESS]" at bounding box center [187, 133] width 59 height 6
drag, startPoint x: 157, startPoint y: 126, endPoint x: 210, endPoint y: 125, distance: 53.2
click at [210, 125] on td "Northpoint City (North Wing) 930 Yishun Ave 2 769098 SINGAPORE" at bounding box center [182, 134] width 69 height 28
copy p "[GEOGRAPHIC_DATA] ([GEOGRAPHIC_DATA])"
click at [47, 44] on button "Filters" at bounding box center [36, 46] width 61 height 15
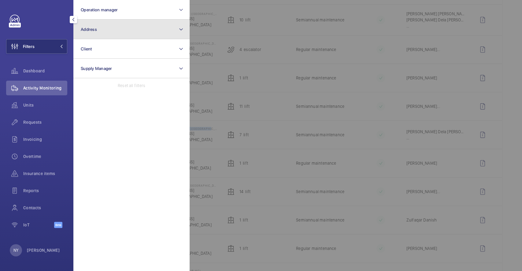
click at [132, 28] on button "Address" at bounding box center [131, 30] width 116 height 20
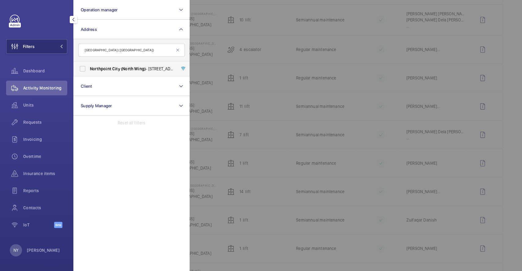
type input "[GEOGRAPHIC_DATA] ([GEOGRAPHIC_DATA])"
click at [134, 66] on span "Wing)" at bounding box center [139, 68] width 11 height 5
click at [89, 66] on input "Northpoint City (North Wing) - 930 Yishun Ave 2, SINGAPORE 769098" at bounding box center [82, 69] width 12 height 12
checkbox input "true"
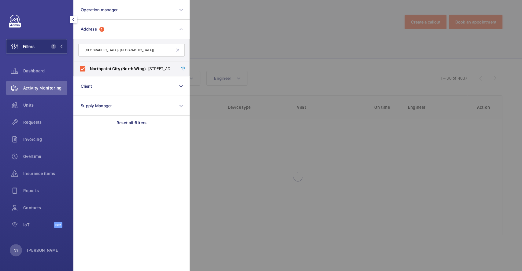
click at [356, 55] on div at bounding box center [450, 135] width 522 height 271
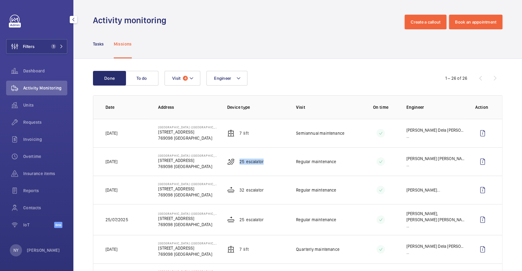
drag, startPoint x: 235, startPoint y: 161, endPoint x: 265, endPoint y: 161, distance: 30.0
click at [265, 161] on td "25 Escalator" at bounding box center [251, 161] width 69 height 28
copy p "25 Escalator"
click at [475, 160] on wm-front-icon-button at bounding box center [482, 161] width 15 height 15
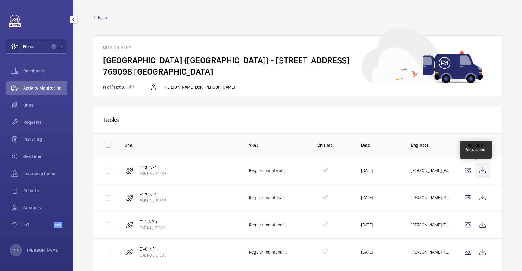
click at [475, 167] on wm-front-icon-button at bounding box center [482, 170] width 15 height 15
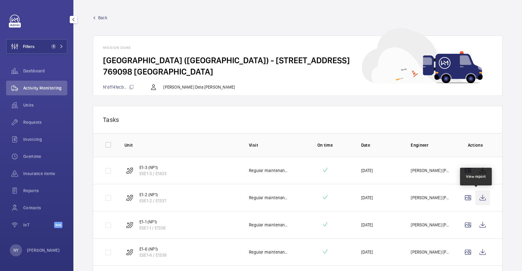
click at [475, 198] on wm-front-icon-button at bounding box center [482, 197] width 15 height 15
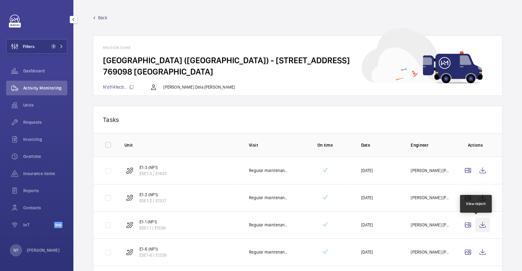
click at [475, 223] on wm-front-icon-button at bounding box center [482, 225] width 15 height 15
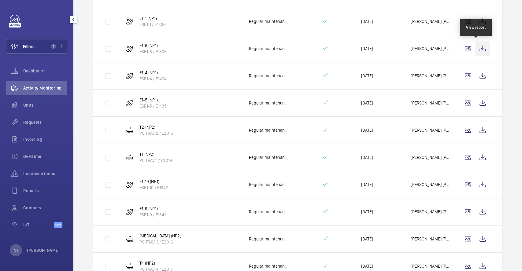
click at [481, 49] on wm-front-icon-button at bounding box center [482, 48] width 15 height 15
click at [482, 79] on wm-front-icon-button at bounding box center [482, 75] width 15 height 15
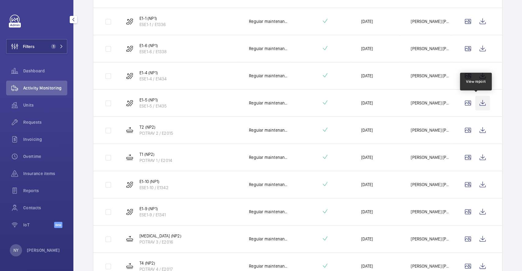
click at [478, 106] on wm-front-icon-button at bounding box center [482, 103] width 15 height 15
click at [479, 128] on wm-front-icon-button at bounding box center [482, 130] width 15 height 15
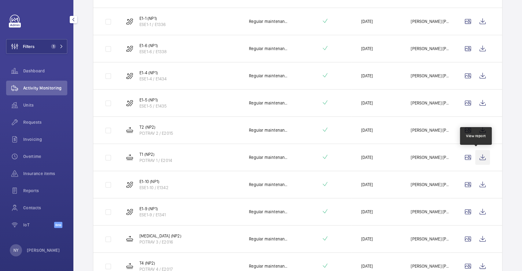
click at [475, 158] on wm-front-icon-button at bounding box center [482, 157] width 15 height 15
click at [476, 181] on wm-front-icon-button at bounding box center [482, 184] width 15 height 15
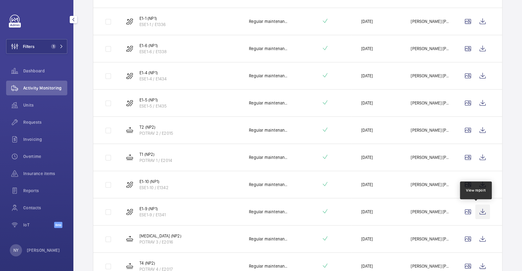
click at [479, 207] on wm-front-icon-button at bounding box center [482, 211] width 15 height 15
click at [475, 235] on wm-front-icon-button at bounding box center [482, 239] width 15 height 15
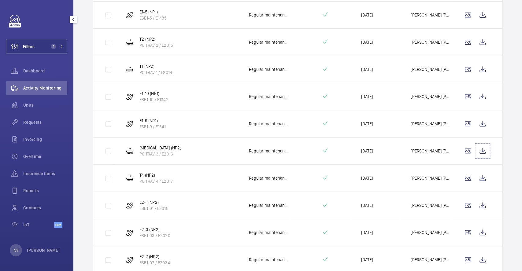
scroll to position [407, 0]
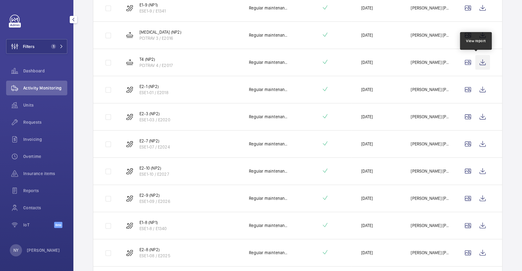
click at [475, 60] on wm-front-icon-button at bounding box center [482, 62] width 15 height 15
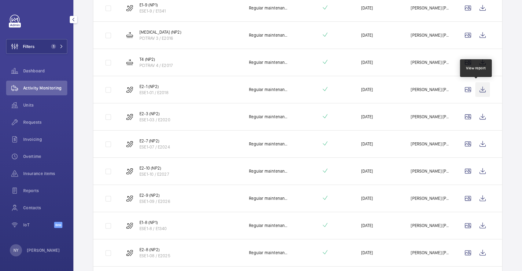
click at [478, 91] on wm-front-icon-button at bounding box center [482, 89] width 15 height 15
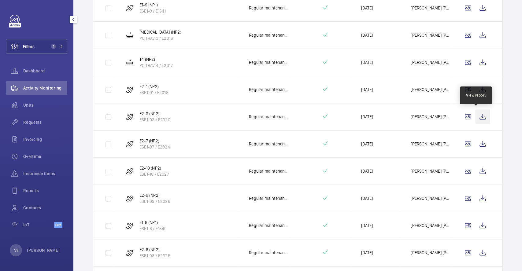
click at [479, 113] on wm-front-icon-button at bounding box center [482, 116] width 15 height 15
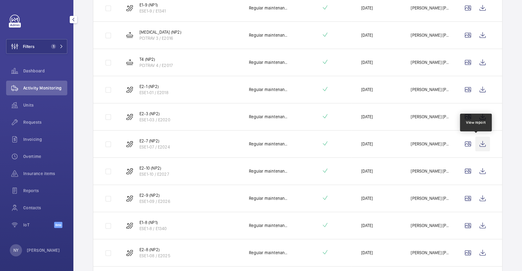
click at [482, 146] on wm-front-icon-button at bounding box center [482, 144] width 15 height 15
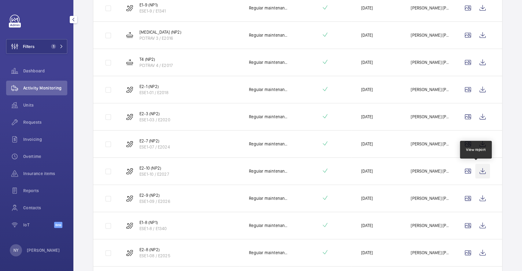
click at [475, 173] on wm-front-icon-button at bounding box center [482, 171] width 15 height 15
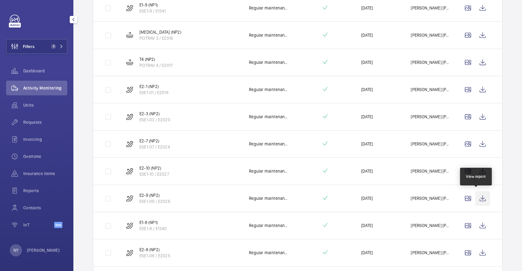
click at [477, 192] on wm-front-icon-button at bounding box center [482, 198] width 15 height 15
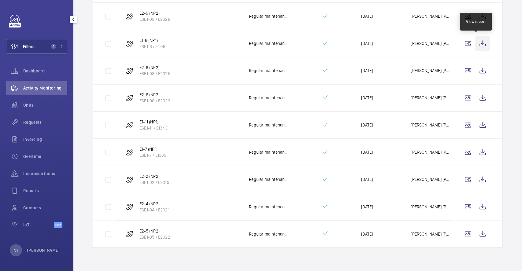
click at [475, 40] on wm-front-icon-button at bounding box center [482, 43] width 15 height 15
click at [475, 64] on wm-front-icon-button at bounding box center [482, 70] width 15 height 15
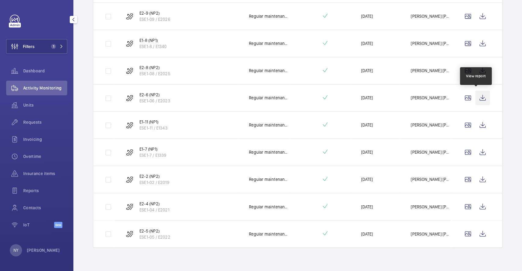
click at [482, 97] on wm-front-icon-button at bounding box center [482, 97] width 15 height 15
click at [477, 119] on wm-front-icon-button at bounding box center [482, 125] width 15 height 15
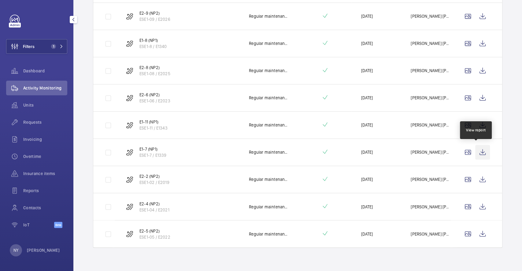
click at [475, 150] on wm-front-icon-button at bounding box center [482, 152] width 15 height 15
click at [475, 183] on wm-front-icon-button at bounding box center [482, 179] width 15 height 15
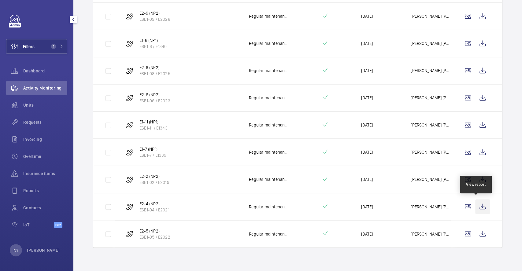
click at [475, 204] on wm-front-icon-button at bounding box center [482, 206] width 15 height 15
click at [477, 229] on wm-front-icon-button at bounding box center [482, 233] width 15 height 15
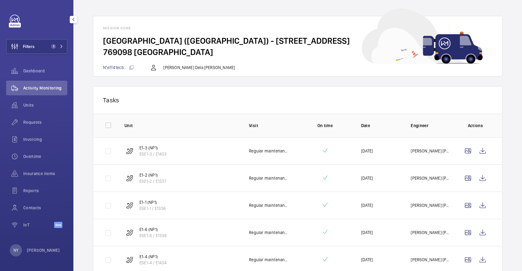
scroll to position [0, 0]
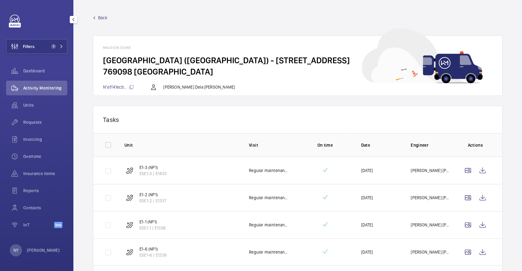
click at [105, 18] on span "Back" at bounding box center [102, 18] width 9 height 6
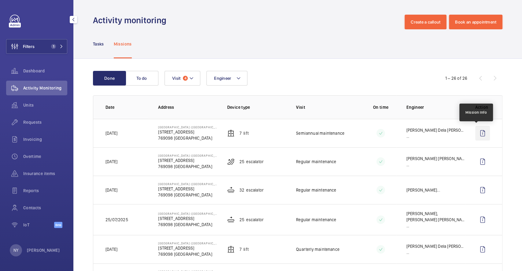
click at [475, 134] on wm-front-icon-button at bounding box center [482, 133] width 15 height 15
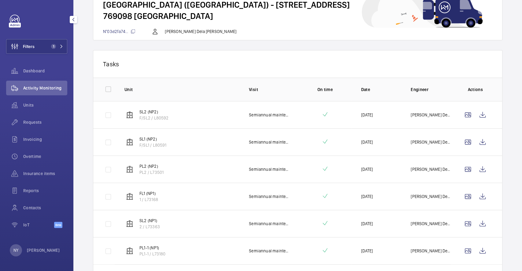
scroll to position [101, 0]
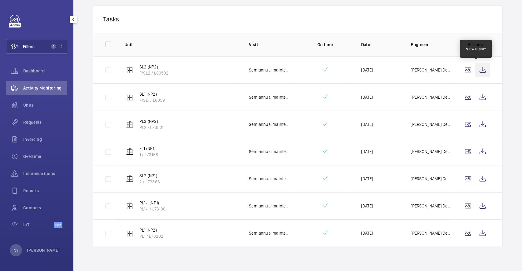
click at [479, 74] on wm-front-icon-button at bounding box center [482, 70] width 15 height 15
click at [475, 96] on wm-front-icon-button at bounding box center [482, 97] width 15 height 15
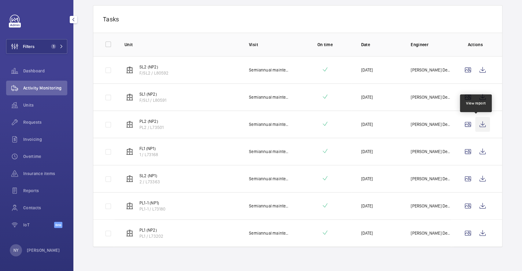
click at [475, 126] on wm-front-icon-button at bounding box center [482, 124] width 15 height 15
click at [476, 146] on wm-front-icon-button at bounding box center [482, 151] width 15 height 15
click at [475, 97] on wm-front-icon-button at bounding box center [482, 97] width 15 height 15
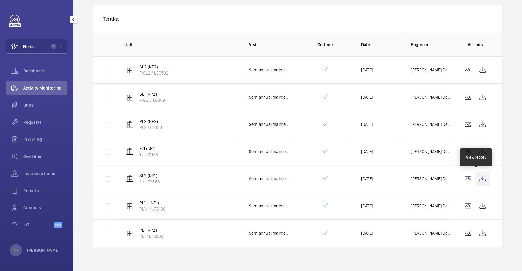
click at [478, 172] on wm-front-icon-button at bounding box center [482, 178] width 15 height 15
click at [478, 204] on wm-front-icon-button at bounding box center [482, 206] width 15 height 15
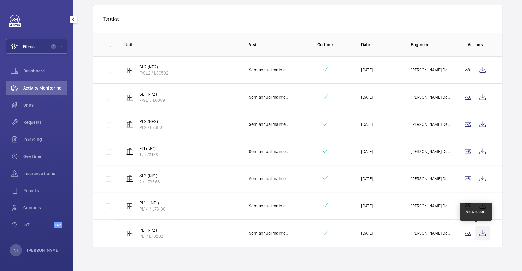
click at [478, 234] on wm-front-icon-button at bounding box center [482, 233] width 15 height 15
click at [478, 207] on wm-front-icon-button at bounding box center [482, 206] width 15 height 15
click at [477, 232] on wm-front-icon-button at bounding box center [482, 233] width 15 height 15
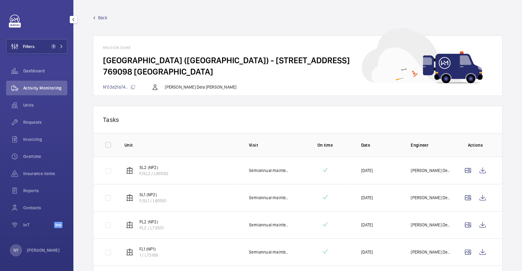
scroll to position [0, 0]
click at [99, 23] on div "Back Mission done Northpoint City (North Wing) - 930 Yishun Ave 2 769098 SINGAP…" at bounding box center [297, 55] width 409 height 81
click at [102, 17] on span "Back" at bounding box center [102, 18] width 9 height 6
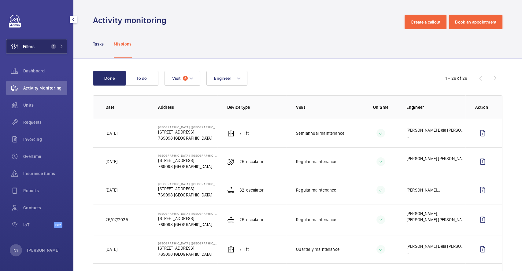
click at [52, 44] on span "1" at bounding box center [53, 46] width 5 height 5
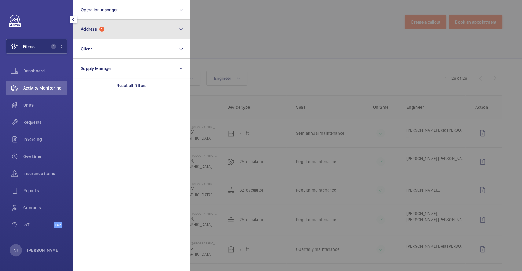
click at [106, 28] on button "Address 1" at bounding box center [131, 30] width 116 height 20
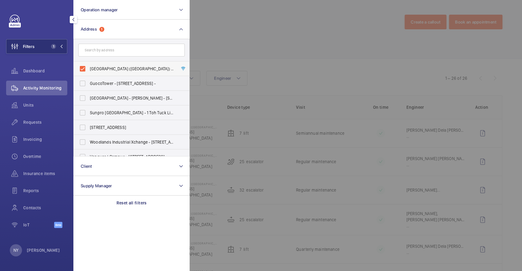
click at [109, 70] on span "Northpoint City (North Wing) - 930 Yishun Ave 2, SINGAPORE 769098" at bounding box center [132, 69] width 84 height 6
click at [89, 70] on input "Northpoint City (North Wing) - 930 Yishun Ave 2, SINGAPORE 769098" at bounding box center [82, 69] width 12 height 12
checkbox input "false"
click at [350, 54] on div at bounding box center [450, 135] width 522 height 271
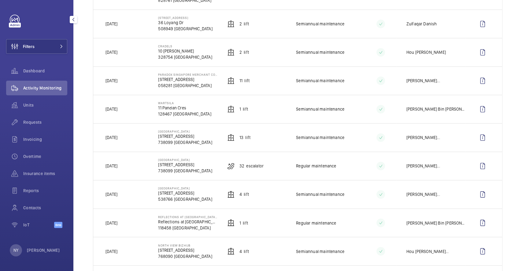
scroll to position [570, 0]
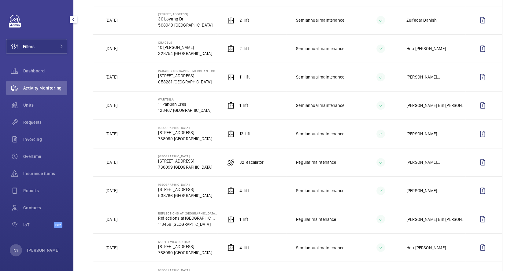
drag, startPoint x: 109, startPoint y: 162, endPoint x: 128, endPoint y: 162, distance: 18.9
click at [128, 162] on td "[DATE]" at bounding box center [120, 162] width 55 height 28
drag, startPoint x: 113, startPoint y: 75, endPoint x: 132, endPoint y: 77, distance: 18.7
click at [132, 77] on td "[DATE]" at bounding box center [120, 77] width 55 height 28
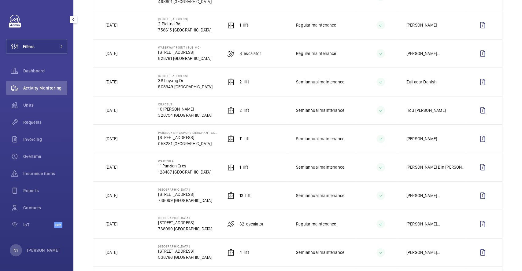
scroll to position [407, 0]
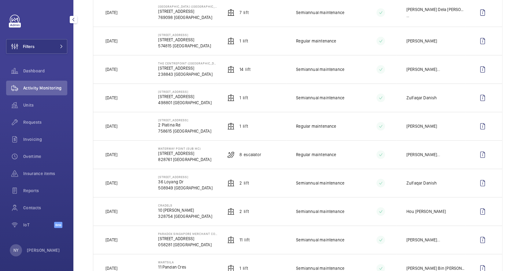
drag, startPoint x: 108, startPoint y: 154, endPoint x: 128, endPoint y: 154, distance: 20.2
click at [128, 154] on td "[DATE]" at bounding box center [120, 154] width 55 height 28
drag, startPoint x: 119, startPoint y: 68, endPoint x: 132, endPoint y: 70, distance: 13.6
click at [132, 70] on td "[DATE]" at bounding box center [120, 69] width 55 height 28
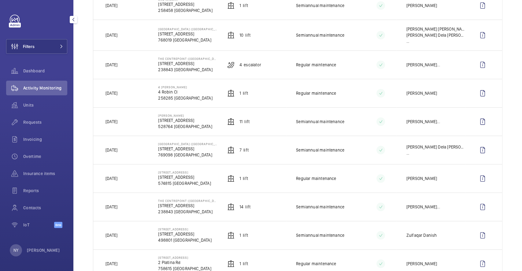
scroll to position [244, 0]
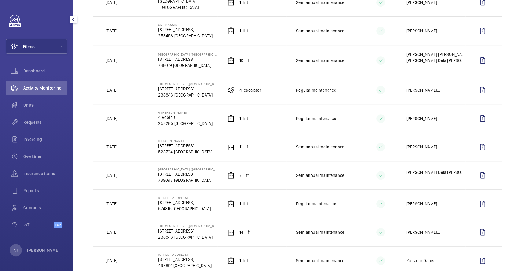
drag, startPoint x: 110, startPoint y: 172, endPoint x: 127, endPoint y: 172, distance: 16.8
click at [117, 172] on p "[DATE]" at bounding box center [111, 175] width 12 height 6
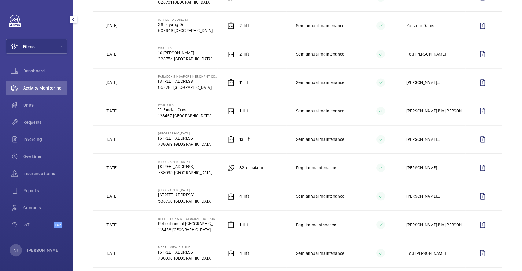
scroll to position [570, 0]
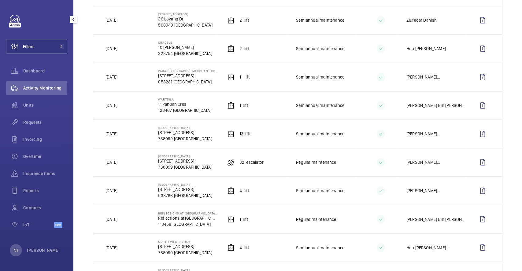
drag, startPoint x: 117, startPoint y: 160, endPoint x: 126, endPoint y: 160, distance: 8.6
click at [117, 160] on p "[DATE]" at bounding box center [111, 162] width 12 height 6
drag, startPoint x: 113, startPoint y: 74, endPoint x: 127, endPoint y: 74, distance: 13.1
click at [117, 74] on p "[DATE]" at bounding box center [111, 77] width 12 height 6
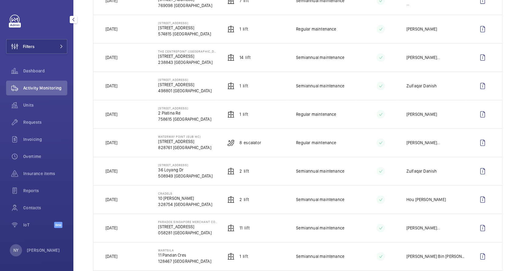
scroll to position [407, 0]
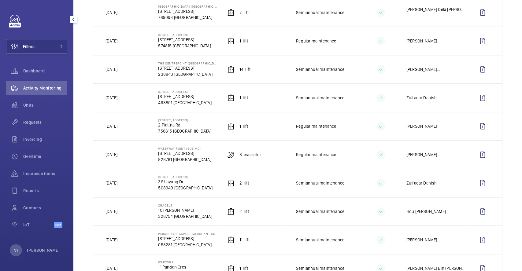
drag, startPoint x: 119, startPoint y: 153, endPoint x: 125, endPoint y: 153, distance: 6.1
click at [117, 153] on p "[DATE]" at bounding box center [111, 155] width 12 height 6
drag, startPoint x: 115, startPoint y: 68, endPoint x: 136, endPoint y: 68, distance: 21.4
click at [136, 68] on td "[DATE]" at bounding box center [120, 69] width 55 height 28
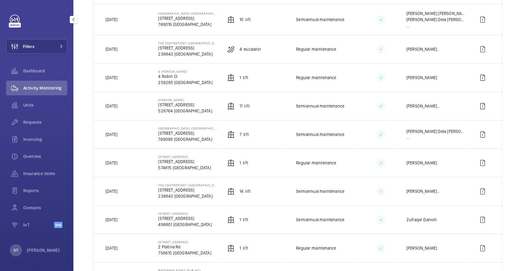
scroll to position [285, 0]
drag, startPoint x: 110, startPoint y: 134, endPoint x: 125, endPoint y: 133, distance: 14.7
click at [117, 133] on p "[DATE]" at bounding box center [111, 135] width 12 height 6
drag, startPoint x: 157, startPoint y: 99, endPoint x: 184, endPoint y: 98, distance: 26.3
click at [184, 98] on p "[PERSON_NAME]" at bounding box center [185, 100] width 54 height 4
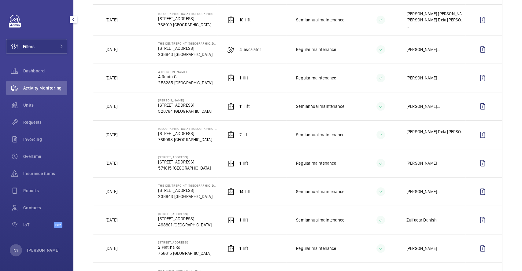
copy p "[PERSON_NAME]"
click at [475, 105] on wm-front-icon-button at bounding box center [482, 106] width 15 height 15
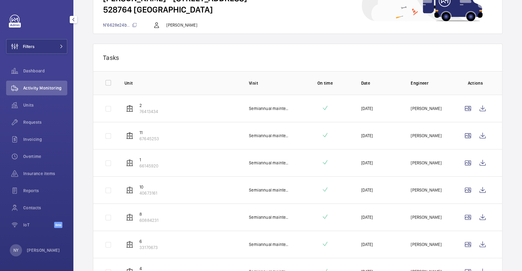
scroll to position [46, 0]
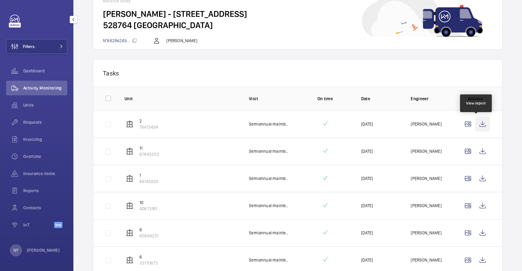
click at [482, 123] on wm-front-icon-button at bounding box center [482, 124] width 15 height 15
click at [479, 150] on wm-front-icon-button at bounding box center [482, 151] width 15 height 15
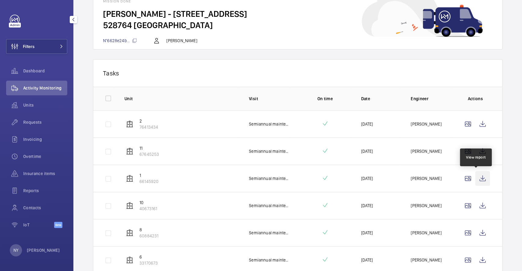
click at [479, 180] on wm-front-icon-button at bounding box center [482, 178] width 15 height 15
click at [475, 211] on wm-front-icon-button at bounding box center [482, 205] width 15 height 15
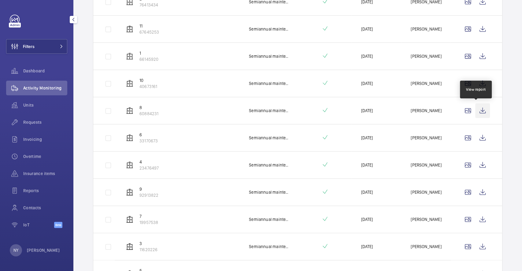
click at [475, 108] on wm-front-icon-button at bounding box center [482, 110] width 15 height 15
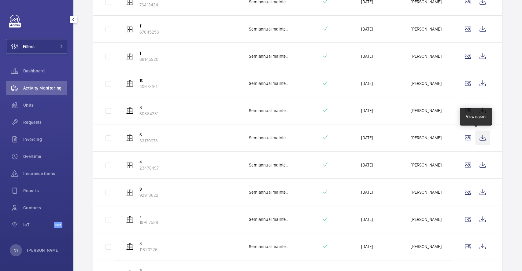
click at [479, 137] on wm-front-icon-button at bounding box center [482, 137] width 15 height 15
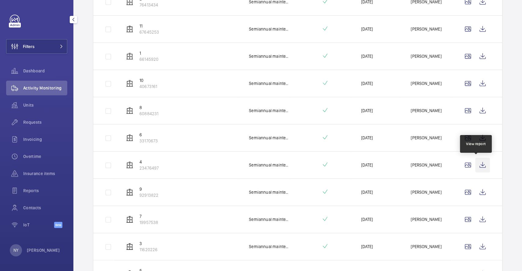
click at [480, 165] on wm-front-icon-button at bounding box center [482, 165] width 15 height 15
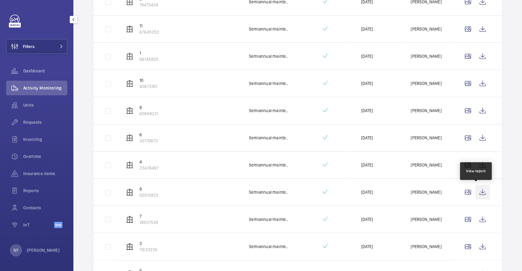
click at [475, 195] on wm-front-icon-button at bounding box center [482, 192] width 15 height 15
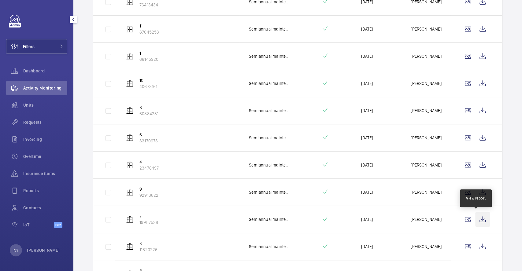
click at [479, 215] on wm-front-icon-button at bounding box center [482, 219] width 15 height 15
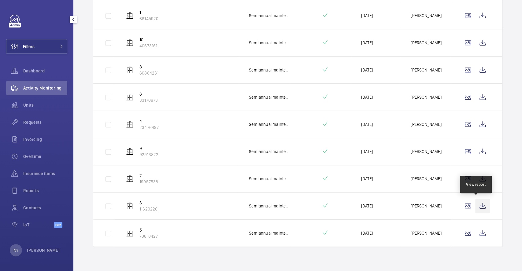
click at [475, 202] on wm-front-icon-button at bounding box center [482, 206] width 15 height 15
click at [475, 233] on wm-front-icon-button at bounding box center [482, 233] width 15 height 15
click at [477, 238] on wm-front-icon-button at bounding box center [482, 233] width 15 height 15
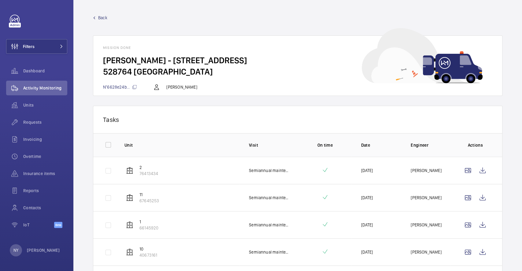
click at [105, 18] on span "Back" at bounding box center [102, 18] width 9 height 6
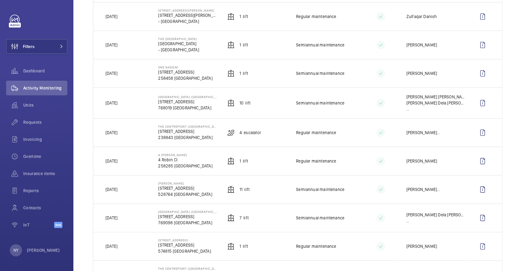
scroll to position [204, 0]
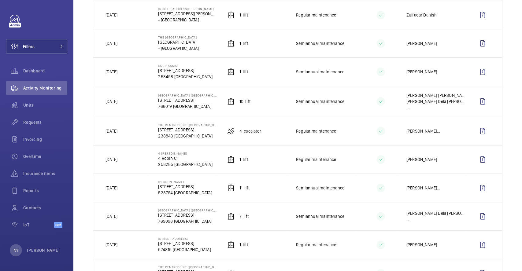
drag, startPoint x: 114, startPoint y: 214, endPoint x: 128, endPoint y: 214, distance: 14.1
click at [128, 214] on td "[DATE]" at bounding box center [120, 216] width 55 height 28
drag, startPoint x: 116, startPoint y: 185, endPoint x: 120, endPoint y: 185, distance: 4.3
click at [117, 185] on p "[DATE]" at bounding box center [111, 188] width 12 height 6
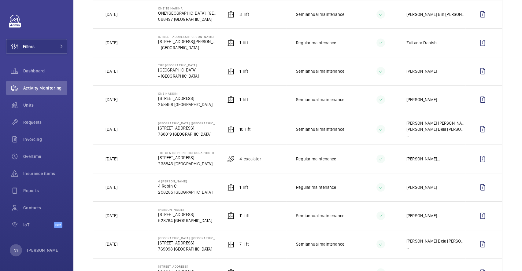
scroll to position [163, 0]
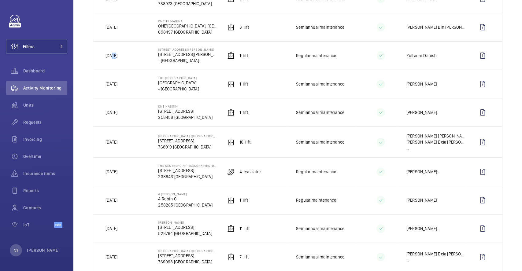
click at [116, 54] on p "[DATE]" at bounding box center [111, 56] width 12 height 6
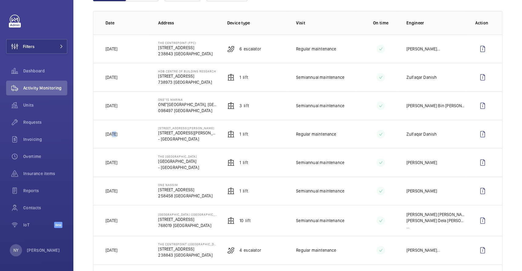
scroll to position [204, 0]
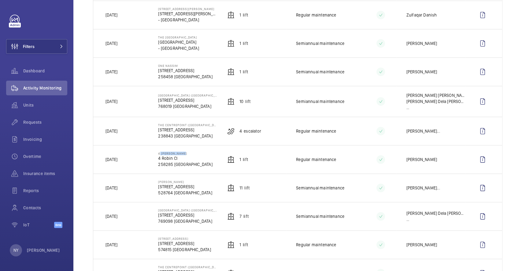
drag, startPoint x: 157, startPoint y: 151, endPoint x: 189, endPoint y: 152, distance: 31.5
click at [189, 152] on p "4 [PERSON_NAME]" at bounding box center [185, 154] width 54 height 4
click at [16, 44] on wm-front-icon-button at bounding box center [14, 46] width 17 height 15
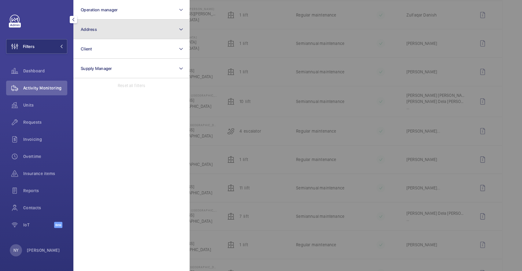
click at [90, 31] on span "Address" at bounding box center [89, 29] width 16 height 5
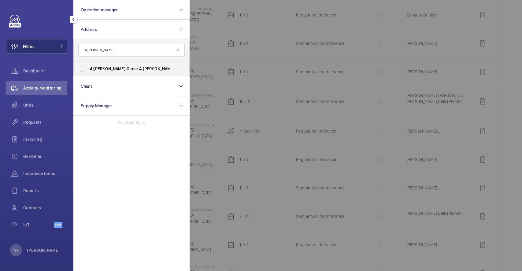
type input "4 [PERSON_NAME]"
click at [139, 70] on span "4" at bounding box center [140, 68] width 2 height 5
click at [89, 70] on input "4 Robin Close - 4 Robin Cl, SINGAPORE 258285" at bounding box center [82, 69] width 12 height 12
checkbox input "true"
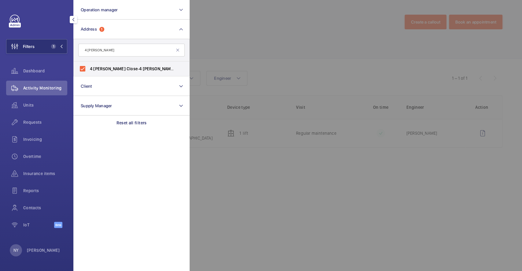
click at [216, 49] on div at bounding box center [450, 135] width 522 height 271
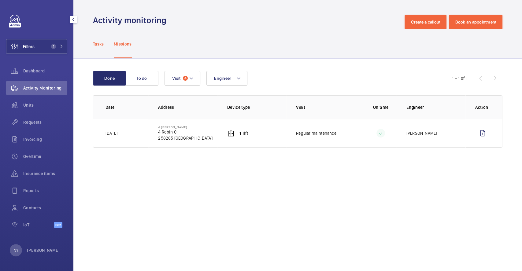
click at [97, 47] on div "Tasks" at bounding box center [98, 43] width 11 height 29
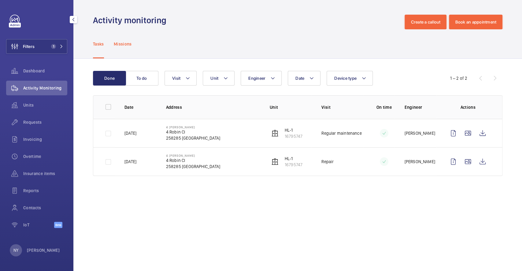
click at [122, 49] on div "Missions" at bounding box center [123, 43] width 18 height 29
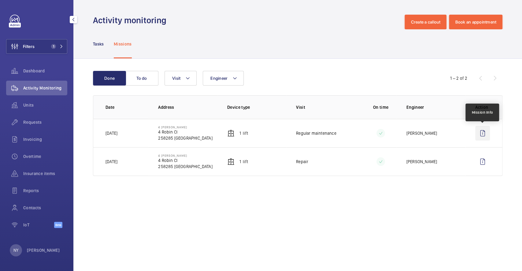
click at [485, 132] on wm-front-icon-button at bounding box center [482, 133] width 15 height 15
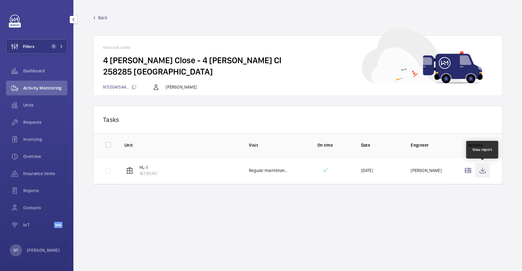
click at [486, 174] on wm-front-icon-button at bounding box center [482, 170] width 15 height 15
click at [105, 15] on span "Back" at bounding box center [102, 18] width 9 height 6
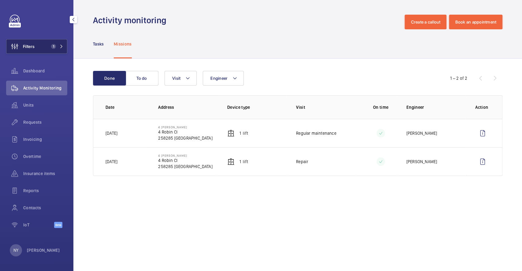
click at [35, 46] on button "Filters 1" at bounding box center [36, 46] width 61 height 15
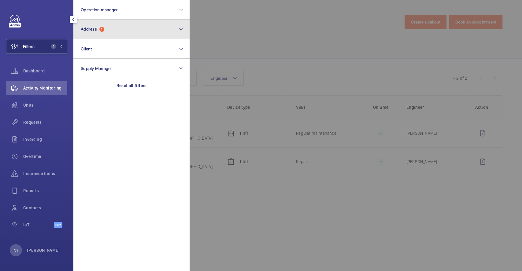
click at [105, 29] on button "Address 1" at bounding box center [131, 30] width 116 height 20
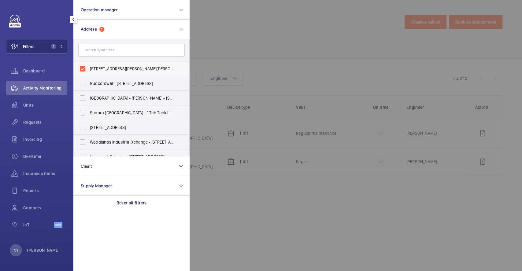
click at [119, 64] on label "4 Robin Close - 4 Robin Cl, SINGAPORE 258285" at bounding box center [127, 68] width 106 height 15
click at [89, 64] on input "4 Robin Close - 4 Robin Cl, SINGAPORE 258285" at bounding box center [82, 69] width 12 height 12
checkbox input "false"
drag, startPoint x: 250, startPoint y: 64, endPoint x: 233, endPoint y: 34, distance: 34.5
click at [250, 64] on div at bounding box center [450, 135] width 522 height 271
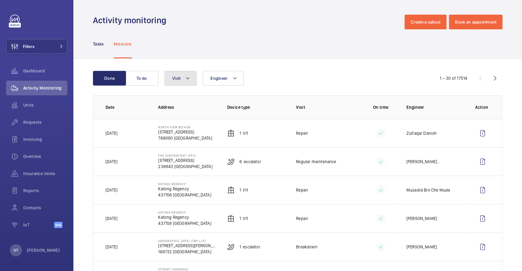
click at [184, 76] on button "Visit" at bounding box center [180, 78] width 32 height 15
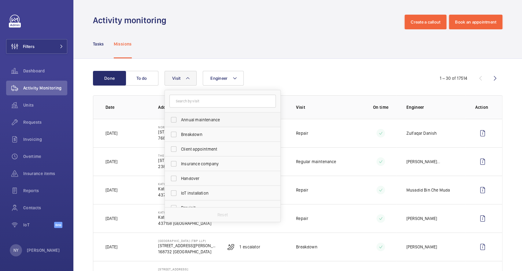
click at [195, 121] on span "Annual maintenance" at bounding box center [223, 120] width 84 height 6
click at [180, 121] on input "Annual maintenance" at bounding box center [173, 120] width 12 height 12
checkbox input "true"
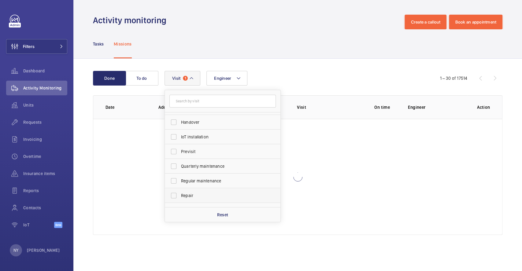
scroll to position [96, 0]
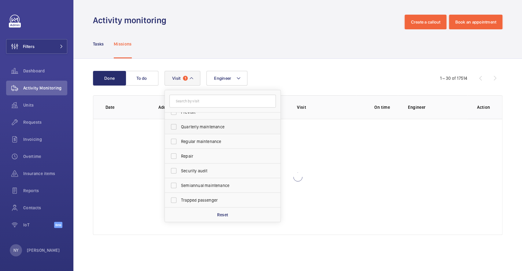
click at [199, 133] on label "Quarterly maintenance" at bounding box center [218, 126] width 106 height 15
click at [180, 133] on input "Quarterly maintenance" at bounding box center [173, 127] width 12 height 12
checkbox input "true"
click at [201, 147] on label "Regular maintenance" at bounding box center [218, 141] width 106 height 15
click at [180, 147] on input "Regular maintenance" at bounding box center [173, 141] width 12 height 12
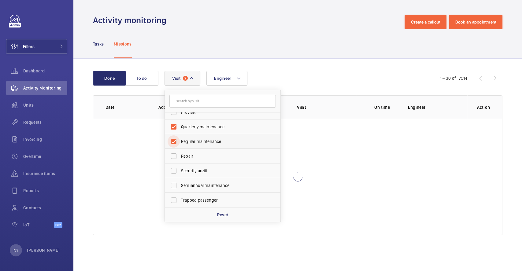
checkbox input "true"
click at [203, 178] on label "Semiannual maintenance" at bounding box center [218, 185] width 106 height 15
click at [180, 179] on input "Semiannual maintenance" at bounding box center [173, 185] width 12 height 12
checkbox input "true"
click at [229, 35] on div "Tasks Missions" at bounding box center [297, 43] width 409 height 29
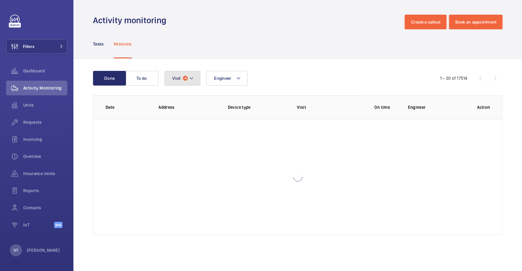
click at [178, 78] on span "Visit" at bounding box center [176, 78] width 8 height 5
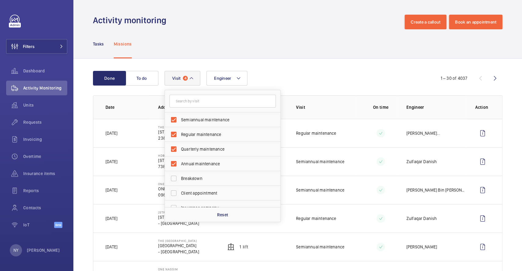
click at [263, 45] on div "Tasks Missions" at bounding box center [297, 43] width 409 height 29
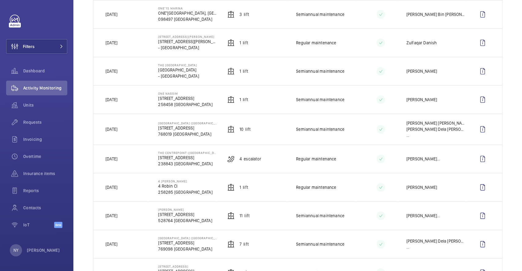
scroll to position [163, 0]
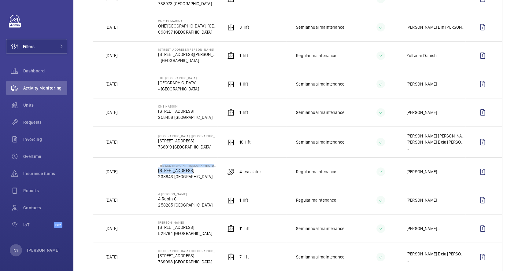
drag, startPoint x: 159, startPoint y: 163, endPoint x: 191, endPoint y: 164, distance: 31.8
click at [205, 166] on div "The Centrepoint (New Wing) 176 Orchard Rd 238843 SINGAPORE" at bounding box center [187, 172] width 59 height 16
click at [158, 164] on p "The Centrepoint ([GEOGRAPHIC_DATA])" at bounding box center [187, 166] width 59 height 4
drag, startPoint x: 156, startPoint y: 163, endPoint x: 213, endPoint y: 164, distance: 56.2
click at [213, 164] on td "The Centrepoint (New Wing) 176 Orchard Rd 238843 SINGAPORE" at bounding box center [182, 171] width 69 height 28
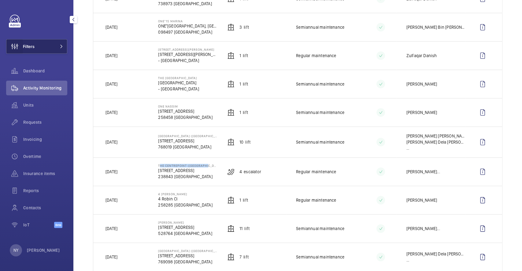
click at [14, 42] on wm-front-icon-button at bounding box center [14, 46] width 17 height 15
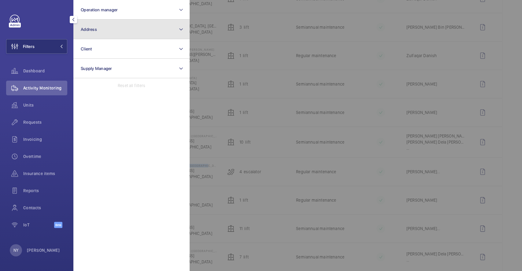
click at [101, 25] on button "Address" at bounding box center [131, 30] width 116 height 20
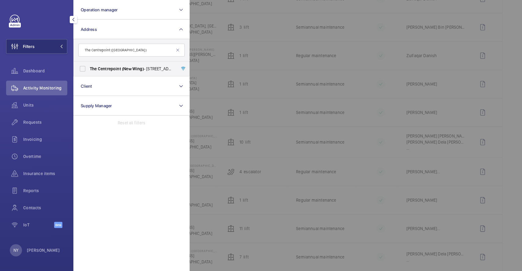
type input "The Centrepoint ([GEOGRAPHIC_DATA])"
click at [126, 72] on label "The Centrepoint (New Wing) - 176 Orchard Rd, SINGAPORE 238843" at bounding box center [127, 68] width 106 height 15
click at [89, 72] on input "The Centrepoint (New Wing) - 176 Orchard Rd, SINGAPORE 238843" at bounding box center [82, 69] width 12 height 12
checkbox input "true"
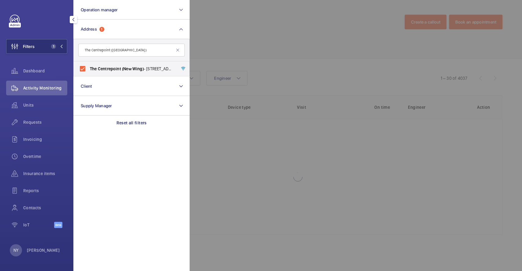
click at [257, 40] on div at bounding box center [450, 135] width 522 height 271
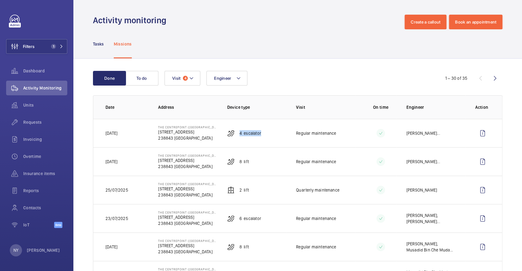
drag, startPoint x: 237, startPoint y: 134, endPoint x: 267, endPoint y: 131, distance: 29.8
click at [267, 131] on td "4 Escalator" at bounding box center [251, 133] width 69 height 28
click at [475, 136] on wm-front-icon-button at bounding box center [482, 133] width 15 height 15
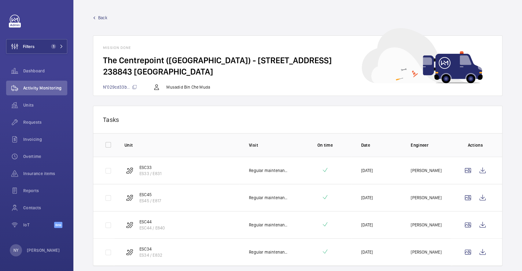
scroll to position [19, 0]
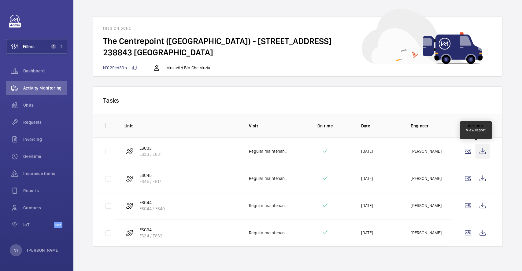
click at [477, 150] on wm-front-icon-button at bounding box center [482, 151] width 15 height 15
click at [475, 183] on wm-front-icon-button at bounding box center [482, 178] width 15 height 15
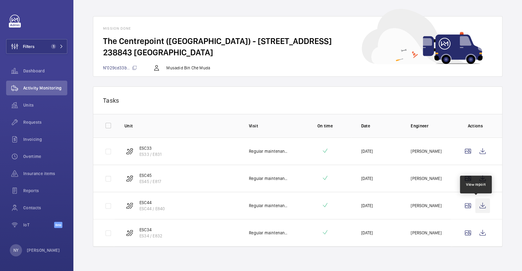
click at [475, 198] on wm-front-icon-button at bounding box center [482, 205] width 15 height 15
click at [475, 235] on wm-front-icon-button at bounding box center [482, 233] width 15 height 15
click at [475, 204] on wm-front-icon-button at bounding box center [482, 205] width 15 height 15
click at [477, 237] on wm-front-icon-button at bounding box center [482, 233] width 15 height 15
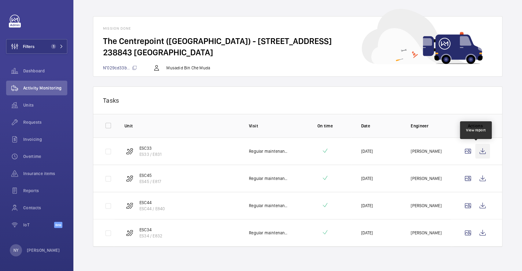
click at [475, 156] on wm-front-icon-button at bounding box center [482, 151] width 15 height 15
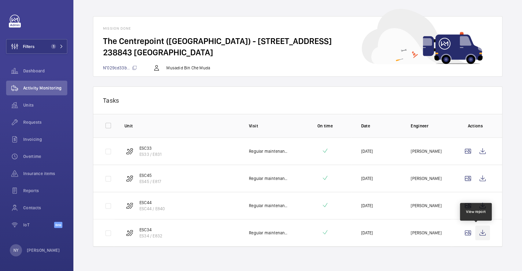
click at [475, 235] on wm-front-icon-button at bounding box center [482, 233] width 15 height 15
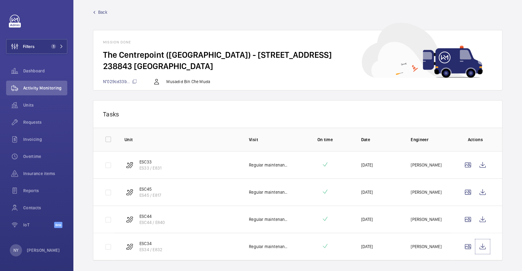
scroll to position [0, 0]
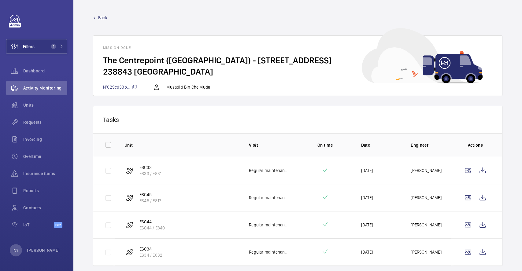
click at [100, 18] on span "Back" at bounding box center [102, 18] width 9 height 6
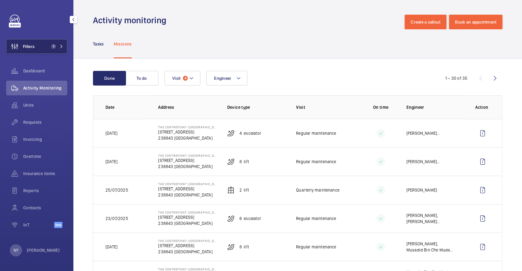
click at [43, 49] on button "Filters 1" at bounding box center [36, 46] width 61 height 15
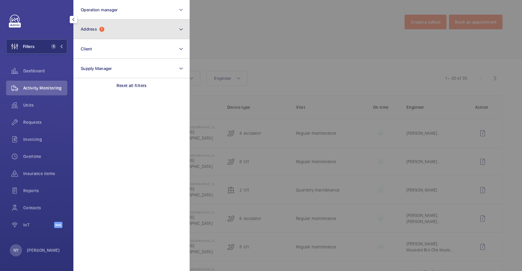
click at [118, 32] on button "Address 1" at bounding box center [131, 30] width 116 height 20
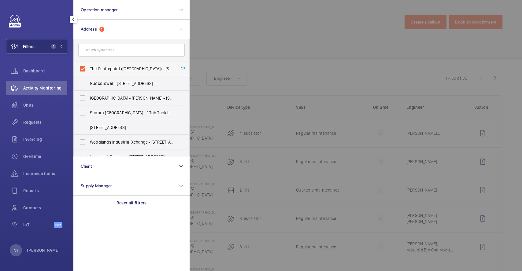
click at [117, 68] on span "The Centrepoint (New Wing) - 176 Orchard Rd, SINGAPORE 238843" at bounding box center [132, 69] width 84 height 6
click at [89, 68] on input "The Centrepoint (New Wing) - 176 Orchard Rd, SINGAPORE 238843" at bounding box center [82, 69] width 12 height 12
checkbox input "false"
click at [243, 40] on div at bounding box center [450, 135] width 522 height 271
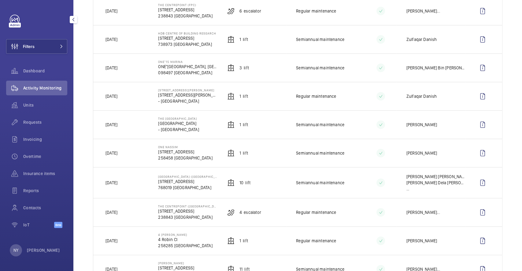
scroll to position [163, 0]
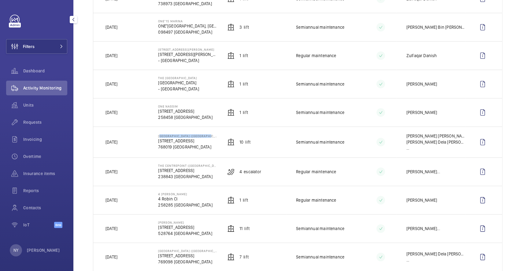
drag, startPoint x: 158, startPoint y: 133, endPoint x: 212, endPoint y: 134, distance: 54.1
click at [212, 134] on td "Northpoint City (South Wing) 1 Northpoint Drive 768019 SINGAPORE" at bounding box center [182, 142] width 69 height 31
click at [36, 39] on button "Filters" at bounding box center [36, 46] width 61 height 15
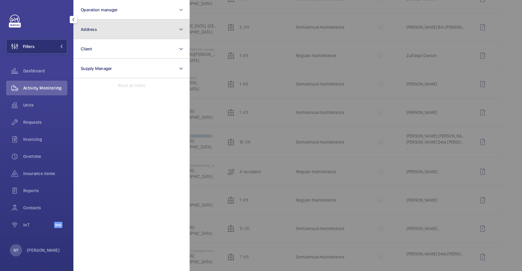
click at [141, 29] on button "Address" at bounding box center [131, 30] width 116 height 20
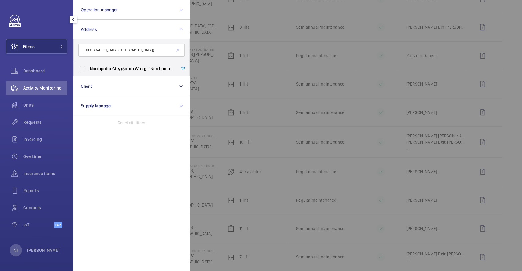
type input "[GEOGRAPHIC_DATA] ([GEOGRAPHIC_DATA])"
click at [111, 69] on span "Northpoint City (South Wing) - 1 Northpoint Drive, SINGAPORE 768019" at bounding box center [132, 69] width 84 height 6
click at [89, 69] on input "Northpoint City (South Wing) - 1 Northpoint Drive, SINGAPORE 768019" at bounding box center [82, 69] width 12 height 12
checkbox input "true"
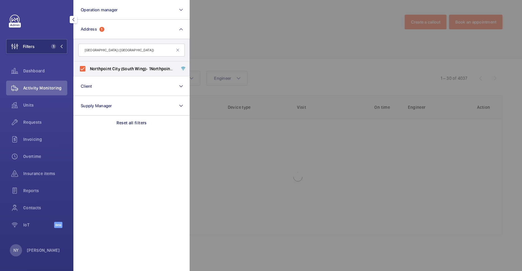
click at [283, 41] on div at bounding box center [450, 135] width 522 height 271
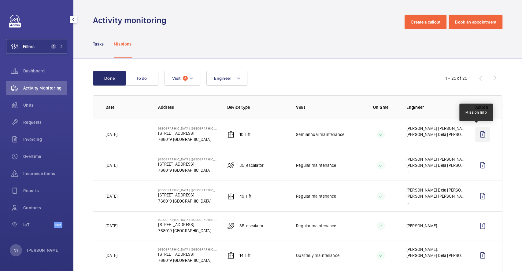
click at [475, 135] on wm-front-icon-button at bounding box center [482, 134] width 15 height 15
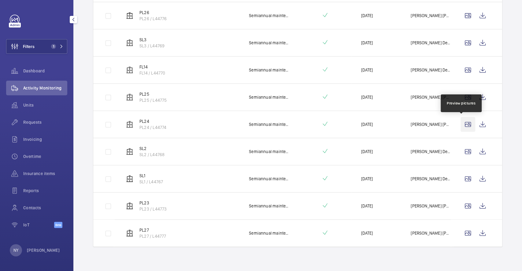
scroll to position [101, 0]
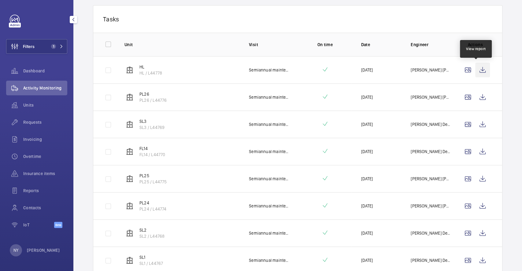
click at [475, 71] on wm-front-icon-button at bounding box center [482, 70] width 15 height 15
click at [479, 102] on wm-front-icon-button at bounding box center [482, 97] width 15 height 15
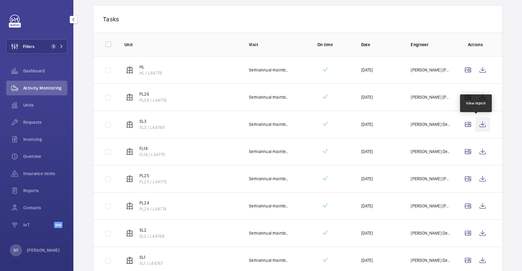
click at [480, 119] on wm-front-icon-button at bounding box center [482, 124] width 15 height 15
click at [475, 153] on wm-front-icon-button at bounding box center [482, 151] width 15 height 15
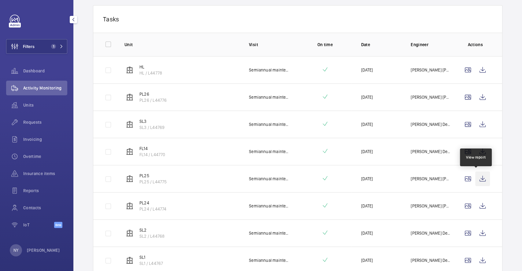
click at [479, 178] on wm-front-icon-button at bounding box center [482, 178] width 15 height 15
click at [475, 208] on wm-front-icon-button at bounding box center [482, 206] width 15 height 15
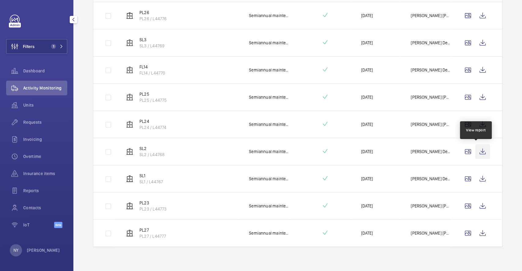
click at [475, 153] on wm-front-icon-button at bounding box center [482, 151] width 15 height 15
click at [479, 174] on wm-front-icon-button at bounding box center [482, 178] width 15 height 15
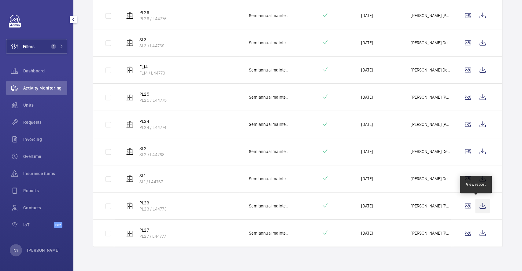
click at [479, 208] on wm-front-icon-button at bounding box center [482, 206] width 15 height 15
click at [482, 232] on wm-front-icon-button at bounding box center [482, 233] width 15 height 15
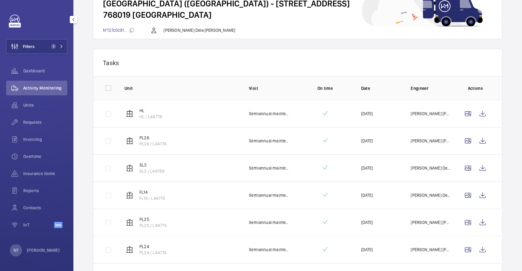
scroll to position [0, 0]
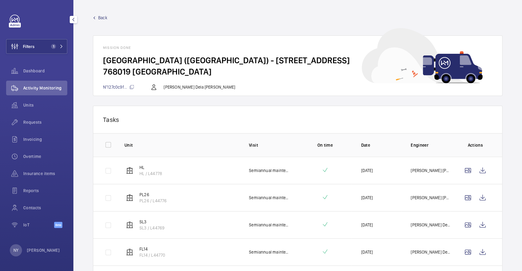
click at [105, 18] on span "Back" at bounding box center [102, 18] width 9 height 6
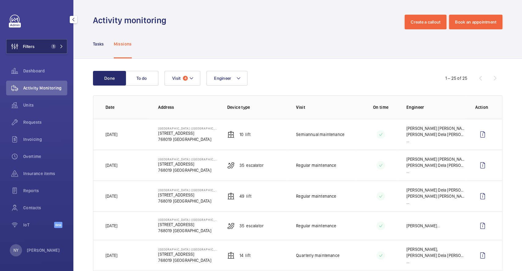
click at [31, 45] on span "Filters" at bounding box center [29, 46] width 12 height 6
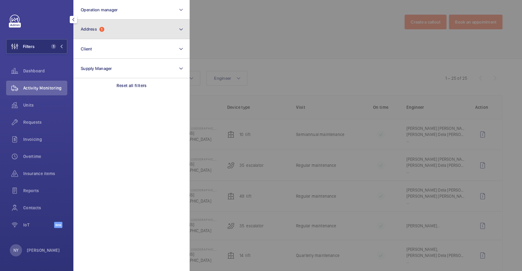
click at [130, 31] on button "Address 1" at bounding box center [131, 30] width 116 height 20
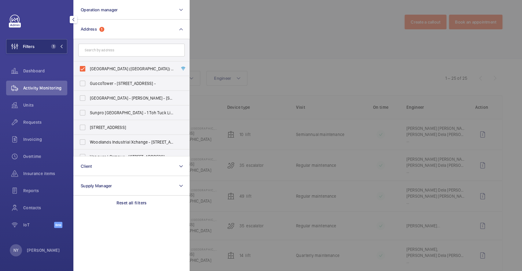
click at [103, 69] on span "Northpoint City (South Wing) - 1 Northpoint Drive, SINGAPORE 768019" at bounding box center [132, 69] width 84 height 6
click at [89, 69] on input "Northpoint City (South Wing) - 1 Northpoint Drive, SINGAPORE 768019" at bounding box center [82, 69] width 12 height 12
checkbox input "false"
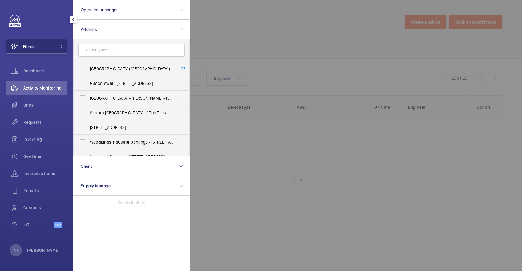
click at [300, 67] on div at bounding box center [450, 135] width 522 height 271
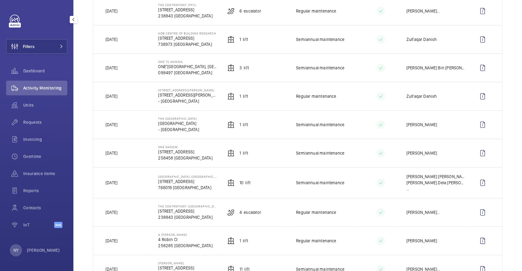
scroll to position [163, 0]
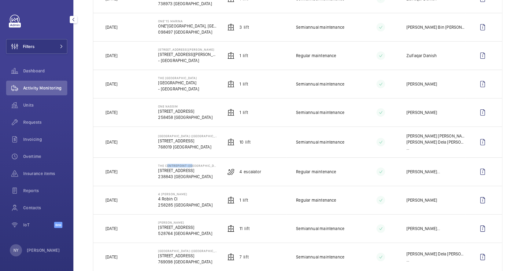
drag, startPoint x: 164, startPoint y: 163, endPoint x: 189, endPoint y: 160, distance: 25.1
click at [189, 160] on td "The Centrepoint (New Wing) 176 Orchard Rd 238843 SINGAPORE" at bounding box center [182, 171] width 69 height 28
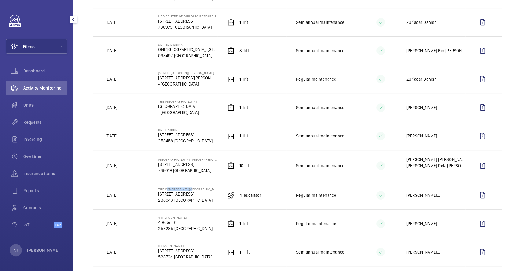
scroll to position [122, 0]
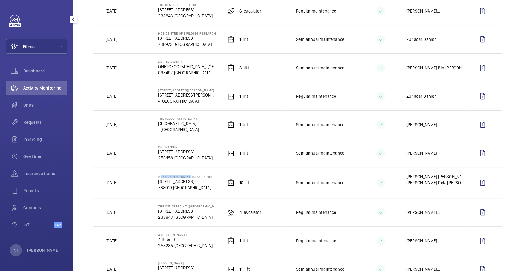
drag, startPoint x: 160, startPoint y: 176, endPoint x: 188, endPoint y: 175, distance: 27.5
click at [188, 175] on p "[GEOGRAPHIC_DATA] ([GEOGRAPHIC_DATA])" at bounding box center [187, 177] width 59 height 4
drag, startPoint x: 158, startPoint y: 148, endPoint x: 191, endPoint y: 146, distance: 32.7
click at [191, 146] on p "ONE NASSIM" at bounding box center [185, 147] width 54 height 4
click at [479, 151] on wm-front-icon-button at bounding box center [482, 153] width 15 height 15
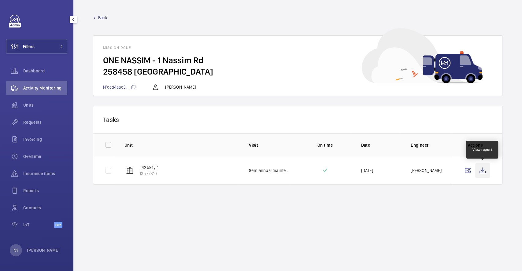
click at [487, 173] on wm-front-icon-button at bounding box center [482, 170] width 15 height 15
click at [98, 17] on span "Back" at bounding box center [102, 18] width 9 height 6
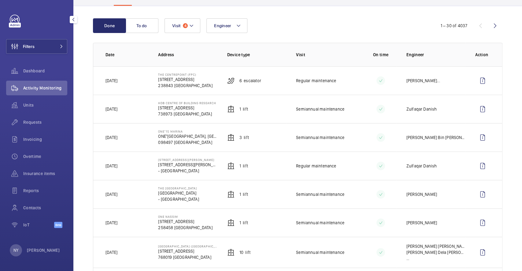
scroll to position [41, 0]
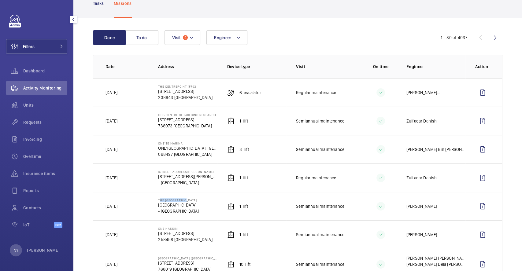
drag, startPoint x: 156, startPoint y: 200, endPoint x: 180, endPoint y: 199, distance: 23.2
click at [180, 199] on td "The St. Regis Singapore Tanglin Road - SINGAPORE" at bounding box center [182, 206] width 69 height 28
click at [479, 210] on wm-front-icon-button at bounding box center [482, 206] width 15 height 15
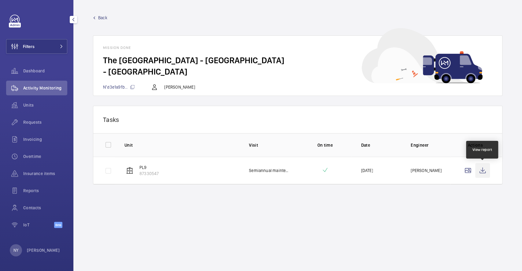
click at [480, 171] on wm-front-icon-button at bounding box center [482, 170] width 15 height 15
click at [102, 17] on span "Back" at bounding box center [102, 18] width 9 height 6
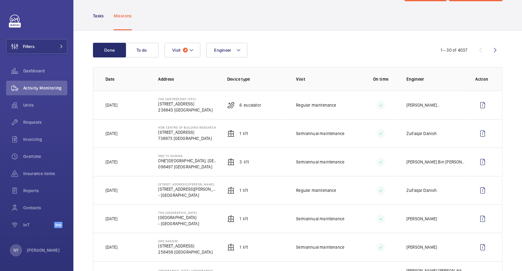
scroll to position [41, 0]
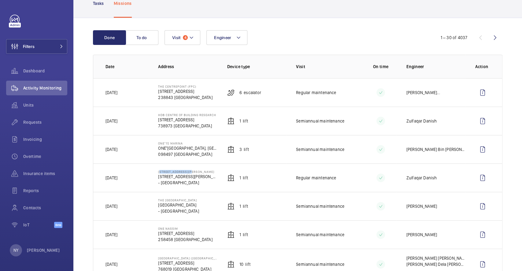
drag, startPoint x: 157, startPoint y: 171, endPoint x: 199, endPoint y: 171, distance: 42.5
click at [199, 171] on td "38 Wilkinson Road 38 Wilkinson Rd - SINGAPORE" at bounding box center [182, 177] width 69 height 28
click at [32, 46] on span "Filters" at bounding box center [29, 46] width 12 height 6
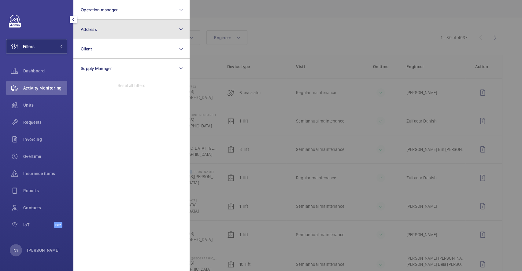
click at [116, 28] on button "Address" at bounding box center [131, 30] width 116 height 20
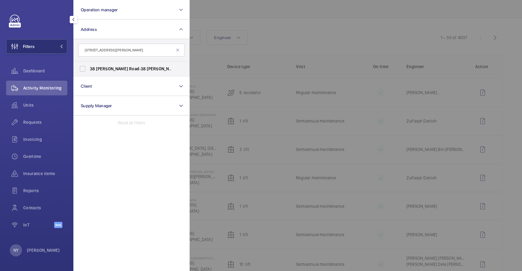
type input "[STREET_ADDRESS][PERSON_NAME]"
click at [129, 67] on span "Road" at bounding box center [134, 68] width 10 height 5
click at [89, 67] on input "38 Wilkinson Road - 38 Wilkinson Rd, SINGAPORE -" at bounding box center [82, 69] width 12 height 12
checkbox input "true"
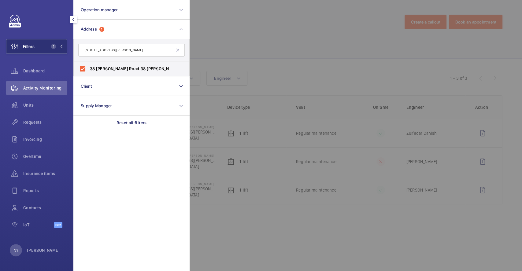
click at [257, 47] on div at bounding box center [450, 135] width 522 height 271
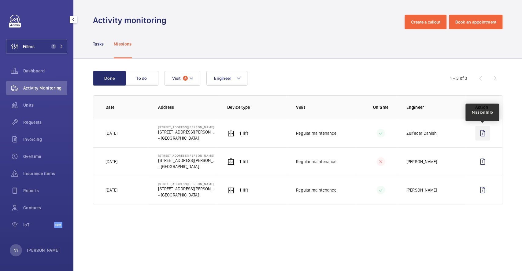
click at [487, 133] on wm-front-icon-button at bounding box center [482, 133] width 15 height 15
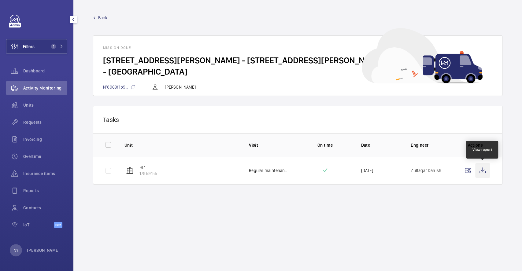
click at [483, 171] on wm-front-icon-button at bounding box center [482, 170] width 15 height 15
click at [105, 18] on span "Back" at bounding box center [102, 18] width 9 height 6
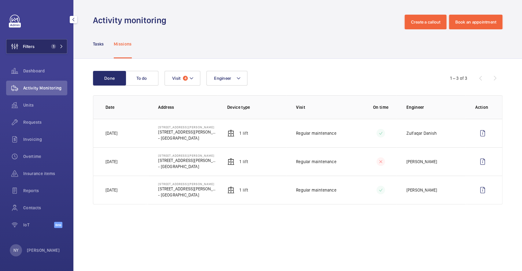
click at [29, 46] on span "Filters" at bounding box center [29, 46] width 12 height 6
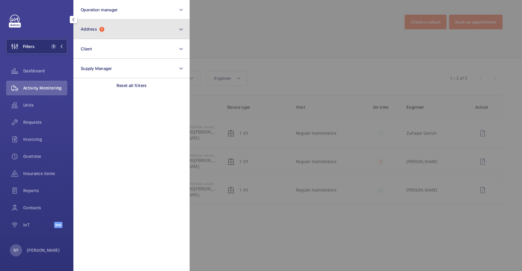
click at [112, 29] on button "Address 1" at bounding box center [131, 30] width 116 height 20
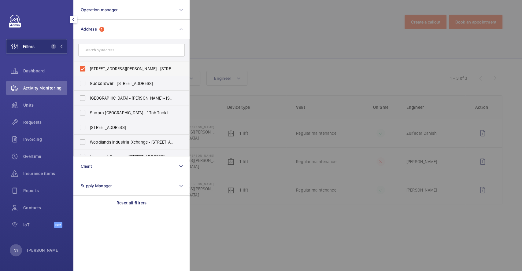
click at [113, 67] on span "38 Wilkinson Road - 38 Wilkinson Rd, SINGAPORE -" at bounding box center [132, 69] width 84 height 6
click at [89, 67] on input "38 Wilkinson Road - 38 Wilkinson Rd, SINGAPORE -" at bounding box center [82, 69] width 12 height 12
checkbox input "false"
click at [282, 55] on div at bounding box center [450, 135] width 522 height 271
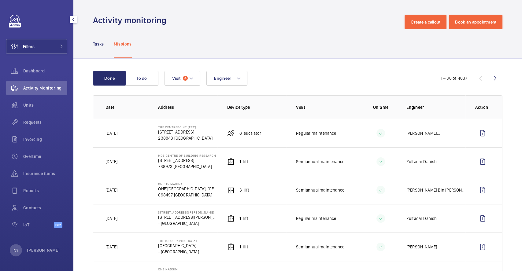
scroll to position [41, 0]
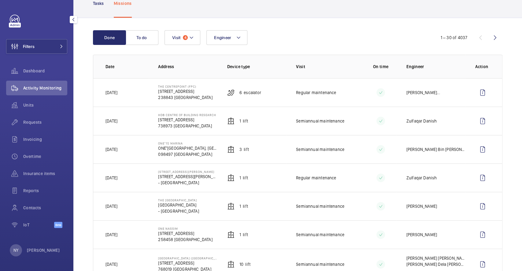
drag, startPoint x: 157, startPoint y: 143, endPoint x: 186, endPoint y: 144, distance: 28.8
click at [186, 144] on p "ONE°15 Marina" at bounding box center [187, 143] width 59 height 4
click at [475, 150] on wm-front-icon-button at bounding box center [482, 149] width 15 height 15
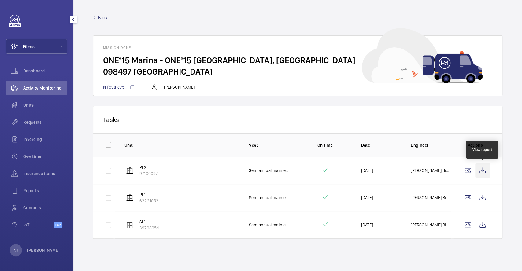
click at [481, 168] on wm-front-icon-button at bounding box center [482, 170] width 15 height 15
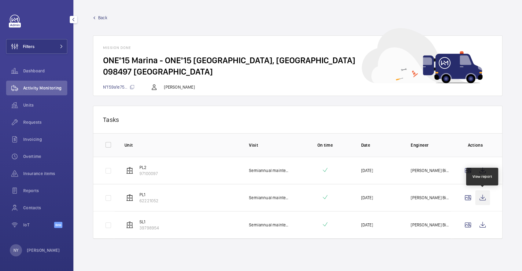
click at [478, 192] on wm-front-icon-button at bounding box center [482, 197] width 15 height 15
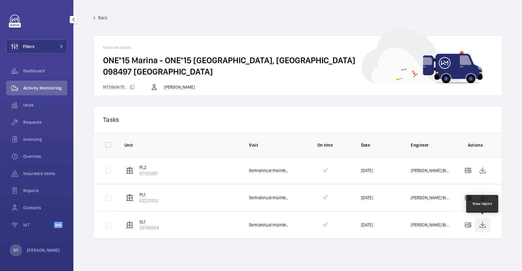
click at [481, 226] on wm-front-icon-button at bounding box center [482, 225] width 15 height 15
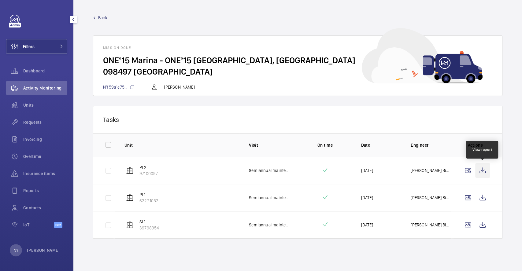
click at [484, 172] on wm-front-icon-button at bounding box center [482, 170] width 15 height 15
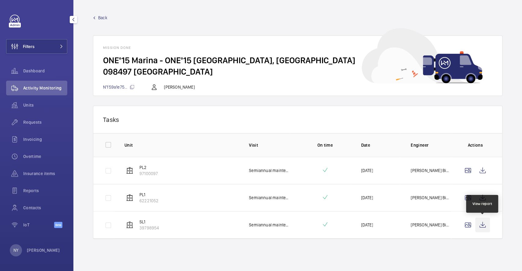
click at [488, 225] on wm-front-icon-button at bounding box center [482, 225] width 15 height 15
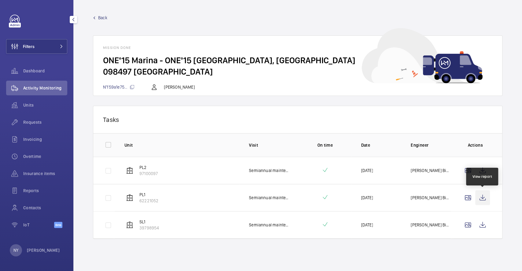
click at [487, 200] on wm-front-icon-button at bounding box center [482, 197] width 15 height 15
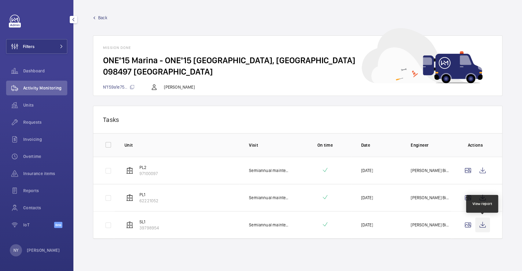
click at [483, 222] on wm-front-icon-button at bounding box center [482, 225] width 15 height 15
click at [104, 16] on span "Back" at bounding box center [102, 18] width 9 height 6
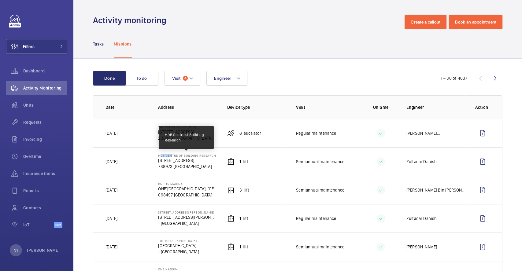
drag, startPoint x: 156, startPoint y: 155, endPoint x: 168, endPoint y: 156, distance: 11.9
click at [168, 156] on td "HDB Centre of Building Research 10 Woodlands Ave 8, 738973 SINGAPORE 738973 SIN…" at bounding box center [182, 161] width 69 height 28
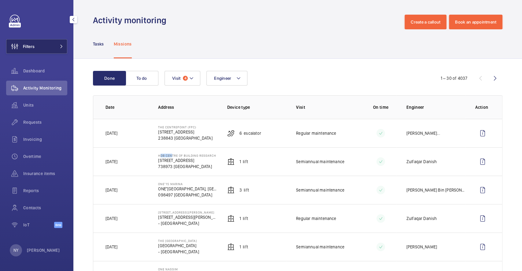
click at [49, 48] on button "Filters" at bounding box center [36, 46] width 61 height 15
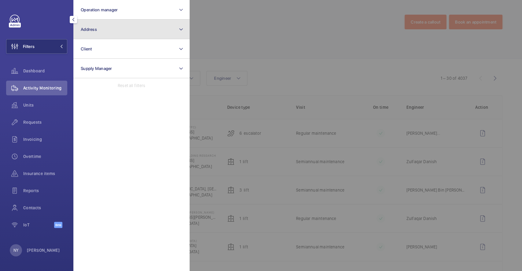
click at [105, 30] on button "Address" at bounding box center [131, 30] width 116 height 20
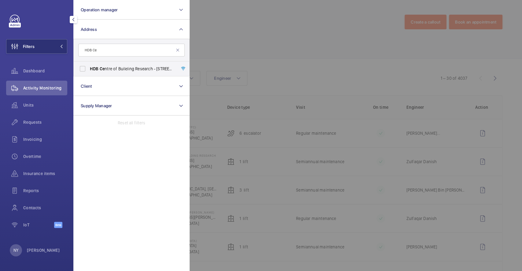
type input "HDB Ce"
click at [114, 67] on span "HDB Ce ntre of Building Research - 10 Woodlands Ave 8, 738973 SINGAPORE, SINGAP…" at bounding box center [132, 69] width 84 height 6
click at [89, 67] on input "HDB Ce ntre of Building Research - 10 Woodlands Ave 8, 738973 SINGAPORE, SINGAP…" at bounding box center [82, 69] width 12 height 12
checkbox input "true"
click at [285, 55] on div at bounding box center [450, 135] width 522 height 271
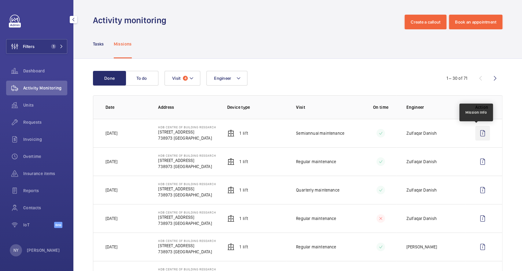
click at [482, 132] on wm-front-icon-button at bounding box center [482, 133] width 15 height 15
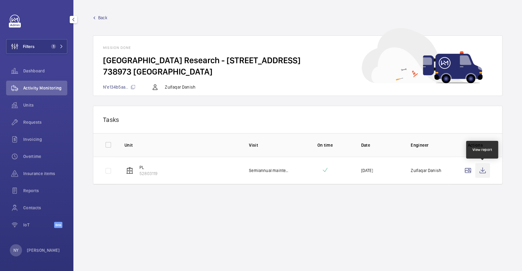
click at [482, 170] on wm-front-icon-button at bounding box center [482, 170] width 15 height 15
click at [102, 18] on span "Back" at bounding box center [102, 18] width 9 height 6
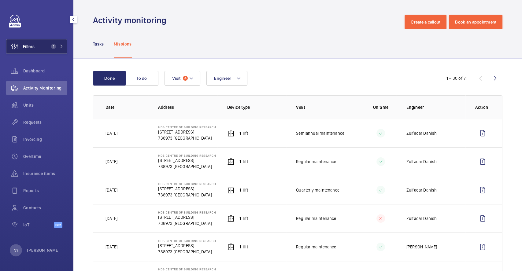
click at [27, 42] on span "Filters" at bounding box center [20, 46] width 28 height 15
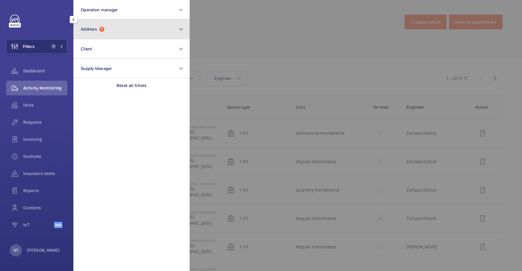
click at [131, 34] on button "Address 1" at bounding box center [131, 30] width 116 height 20
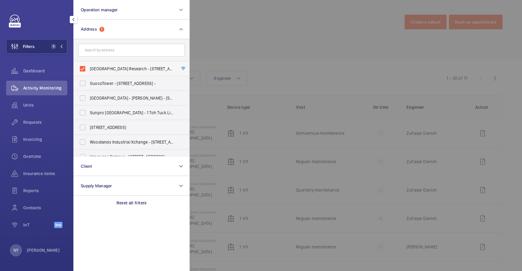
click at [114, 70] on span "HDB Centre of Building Research - 10 Woodlands Ave 8, 738973 SINGAPORE, SINGAPO…" at bounding box center [132, 69] width 84 height 6
click at [89, 70] on input "HDB Centre of Building Research - 10 Woodlands Ave 8, 738973 SINGAPORE, SINGAPO…" at bounding box center [82, 69] width 12 height 12
checkbox input "false"
click at [305, 58] on div at bounding box center [450, 135] width 522 height 271
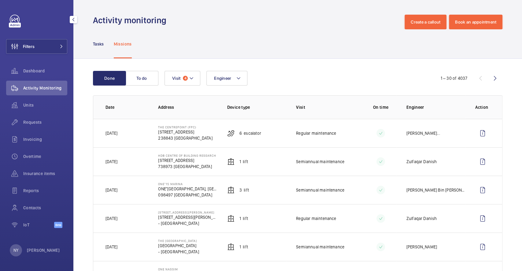
drag, startPoint x: 157, startPoint y: 126, endPoint x: 199, endPoint y: 128, distance: 41.3
click at [199, 128] on td "The Centrepoint (FPC) 176 Orchard Rd 238843 SINGAPORE" at bounding box center [182, 133] width 69 height 28
click at [43, 46] on button "Filters" at bounding box center [36, 46] width 61 height 15
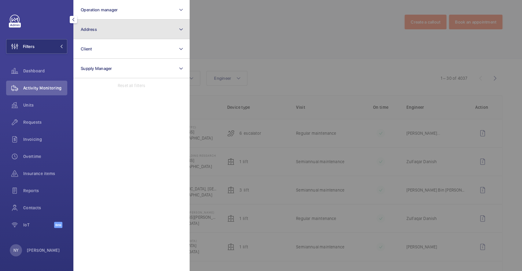
click at [122, 30] on button "Address" at bounding box center [131, 30] width 116 height 20
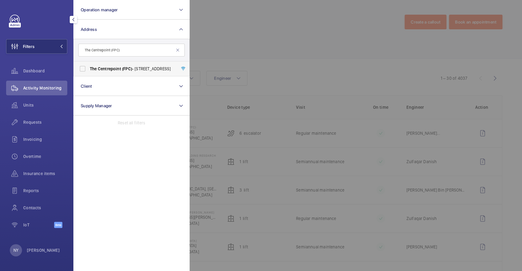
type input "The Centrepoint (FPC)"
click at [112, 69] on span "Centrepoint" at bounding box center [109, 68] width 23 height 5
click at [89, 69] on input "The Centrepoint (FPC) - 176 Orchard Rd, SINGAPORE 238843" at bounding box center [82, 69] width 12 height 12
checkbox input "true"
click at [272, 39] on div at bounding box center [450, 135] width 522 height 271
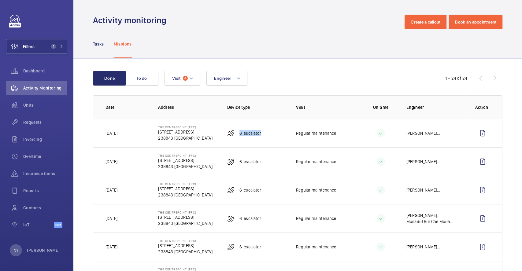
drag, startPoint x: 237, startPoint y: 132, endPoint x: 266, endPoint y: 130, distance: 29.4
click at [266, 130] on td "6 Escalator" at bounding box center [251, 133] width 69 height 28
click at [475, 133] on wm-front-icon-button at bounding box center [482, 133] width 15 height 15
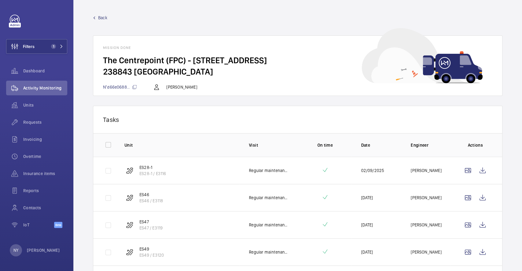
scroll to position [73, 0]
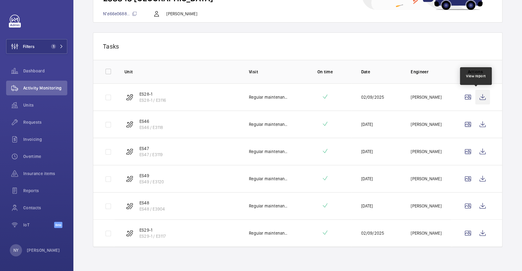
click at [475, 95] on wm-front-icon-button at bounding box center [482, 97] width 15 height 15
click at [475, 128] on wm-front-icon-button at bounding box center [482, 124] width 15 height 15
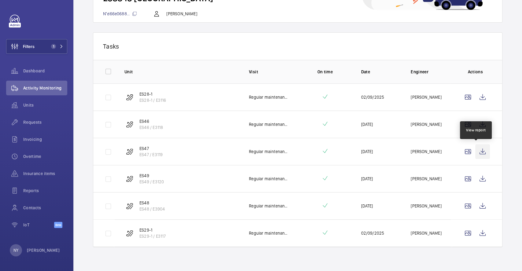
click at [480, 153] on wm-front-icon-button at bounding box center [482, 151] width 15 height 15
click at [478, 126] on wm-front-icon-button at bounding box center [482, 124] width 15 height 15
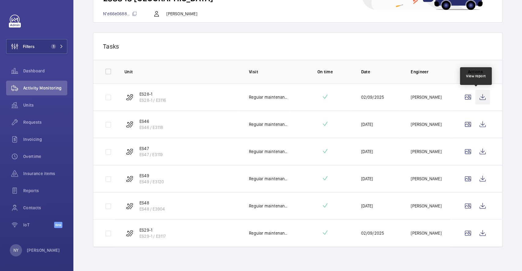
click at [479, 97] on wm-front-icon-button at bounding box center [482, 97] width 15 height 15
click at [475, 124] on wm-front-icon-button at bounding box center [482, 124] width 15 height 15
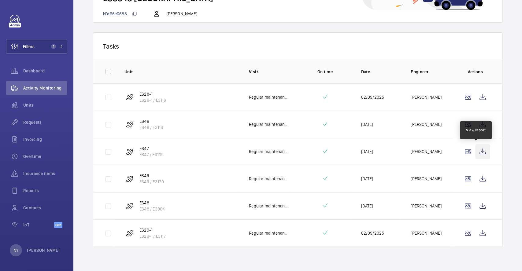
click at [478, 146] on wm-front-icon-button at bounding box center [482, 151] width 15 height 15
click at [475, 177] on wm-front-icon-button at bounding box center [482, 178] width 15 height 15
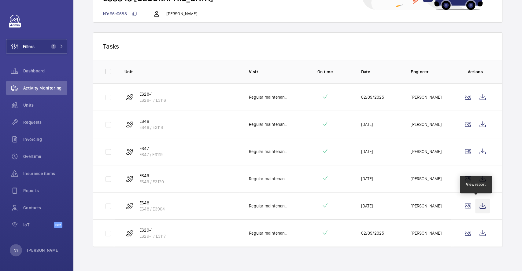
click at [480, 206] on wm-front-icon-button at bounding box center [482, 206] width 15 height 15
click at [477, 232] on wm-front-icon-button at bounding box center [482, 233] width 15 height 15
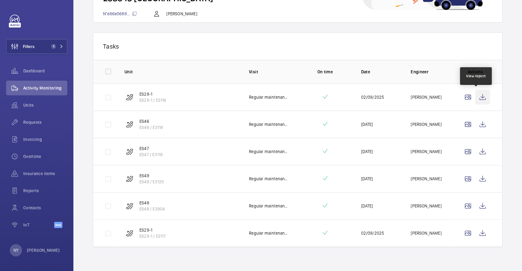
click at [475, 101] on wm-front-icon-button at bounding box center [482, 97] width 15 height 15
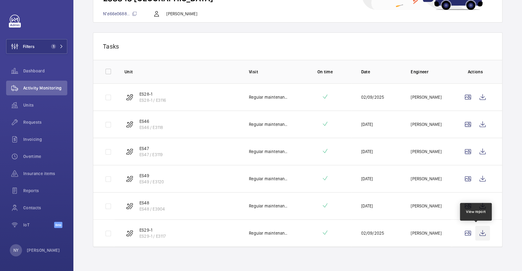
click at [477, 233] on wm-front-icon-button at bounding box center [482, 233] width 15 height 15
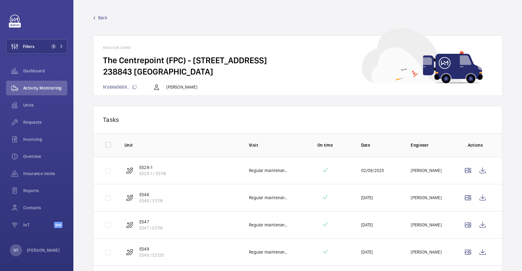
click at [104, 18] on span "Back" at bounding box center [102, 18] width 9 height 6
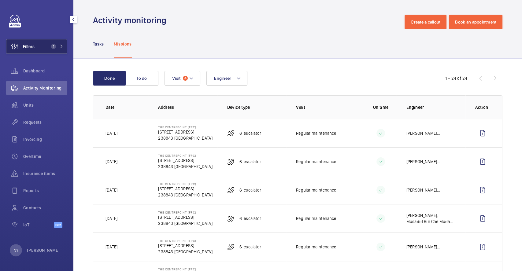
click at [48, 48] on button "Filters 1" at bounding box center [36, 46] width 61 height 15
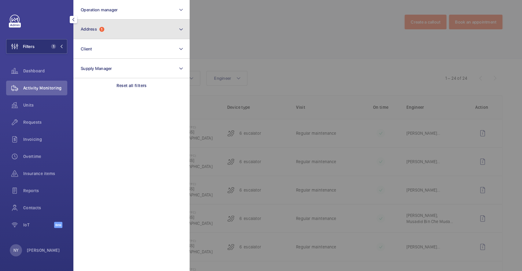
click at [97, 25] on button "Address 1" at bounding box center [131, 30] width 116 height 20
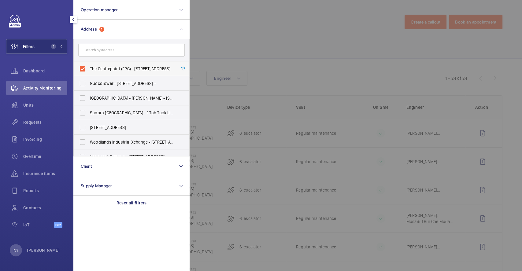
click at [111, 65] on label "The Centrepoint (FPC) - 176 Orchard Rd, SINGAPORE 238843" at bounding box center [127, 68] width 106 height 15
click at [89, 65] on input "The Centrepoint (FPC) - 176 Orchard Rd, SINGAPORE 238843" at bounding box center [82, 69] width 12 height 12
checkbox input "false"
click at [276, 31] on div at bounding box center [450, 135] width 522 height 271
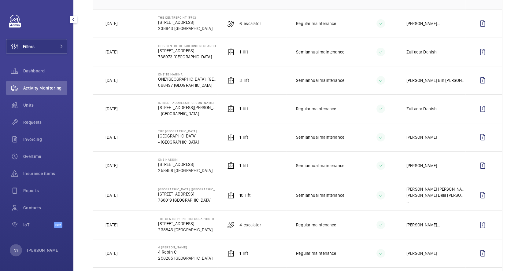
scroll to position [163, 0]
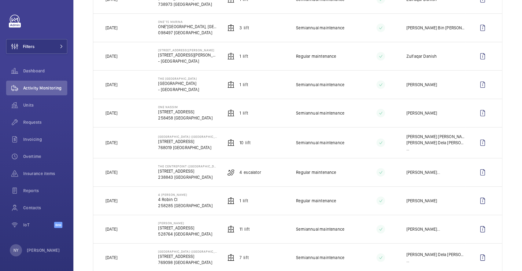
scroll to position [163, 0]
drag, startPoint x: 109, startPoint y: 143, endPoint x: 119, endPoint y: 143, distance: 10.1
click at [119, 143] on td "[DATE]" at bounding box center [120, 142] width 55 height 31
click at [111, 55] on p "[DATE]" at bounding box center [111, 56] width 12 height 6
drag, startPoint x: 111, startPoint y: 139, endPoint x: 115, endPoint y: 139, distance: 4.0
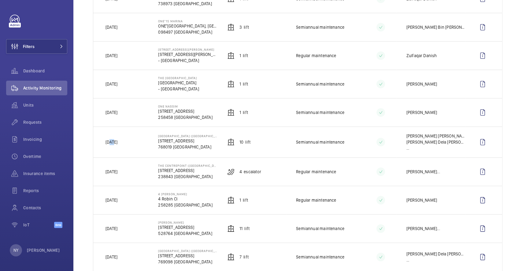
click at [115, 139] on p "[DATE]" at bounding box center [111, 142] width 12 height 6
drag, startPoint x: 112, startPoint y: 56, endPoint x: 116, endPoint y: 56, distance: 3.4
click at [116, 56] on p "[DATE]" at bounding box center [111, 56] width 12 height 6
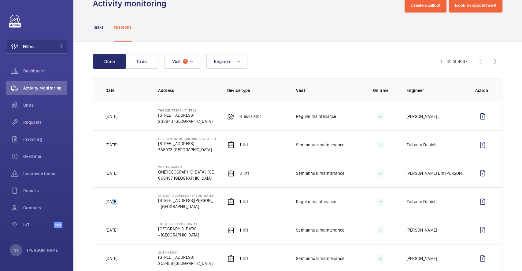
scroll to position [0, 0]
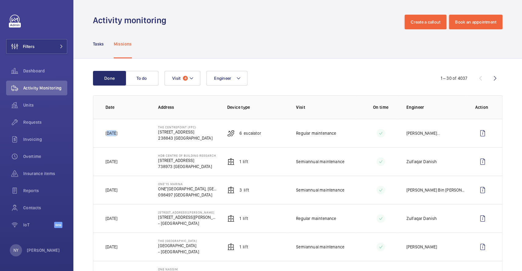
drag, startPoint x: 108, startPoint y: 132, endPoint x: 130, endPoint y: 131, distance: 22.9
click at [130, 131] on td "[DATE]" at bounding box center [120, 133] width 55 height 28
click at [42, 251] on p "[PERSON_NAME]" at bounding box center [43, 250] width 33 height 6
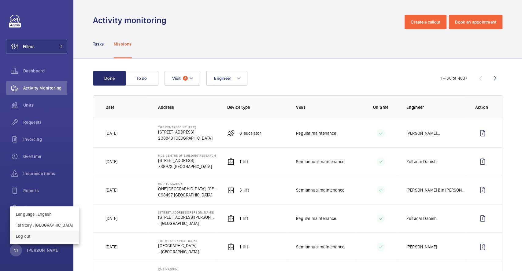
click at [48, 236] on p "Log out" at bounding box center [44, 236] width 57 height 6
